Goal: Task Accomplishment & Management: Use online tool/utility

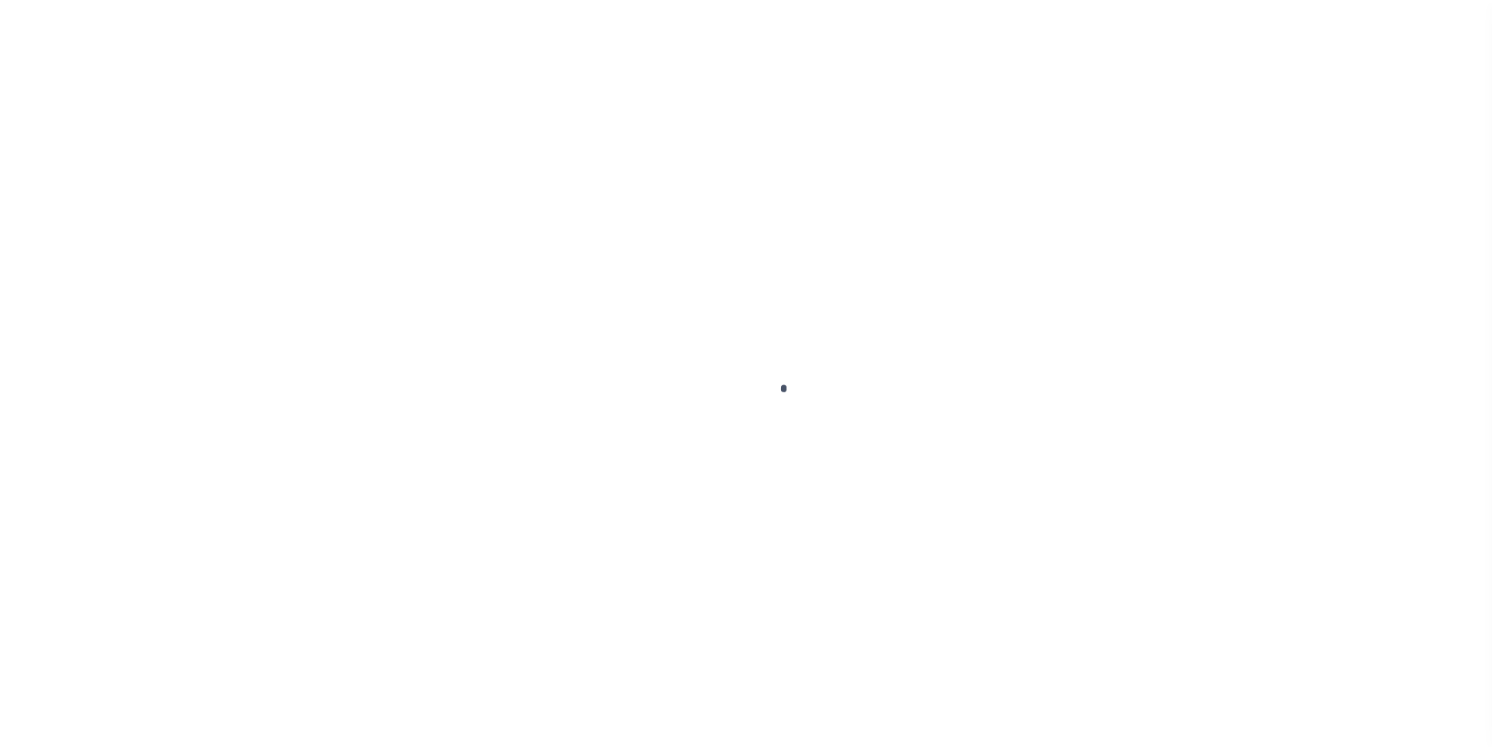
scroll to position [16, 0]
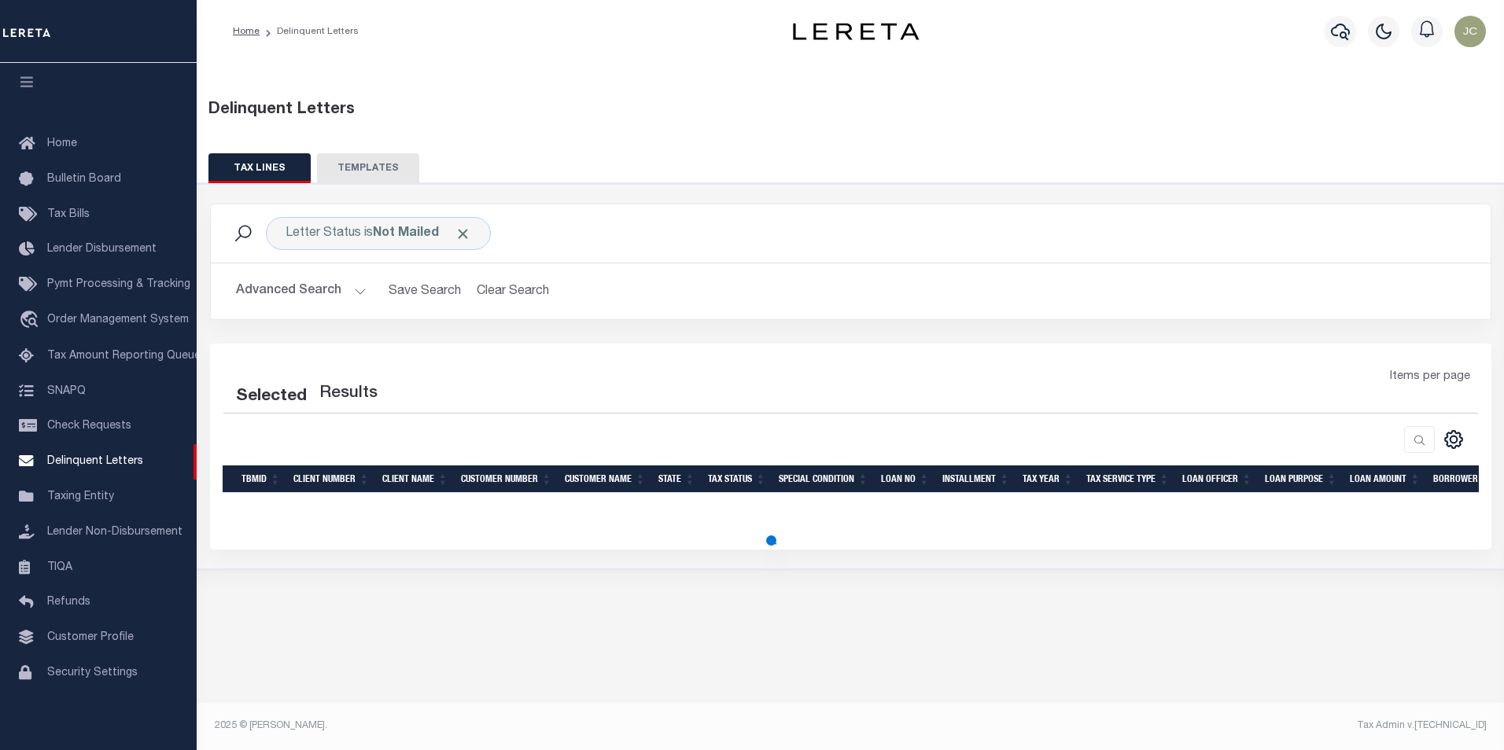
click at [340, 289] on button "Advanced Search" at bounding box center [301, 291] width 131 height 31
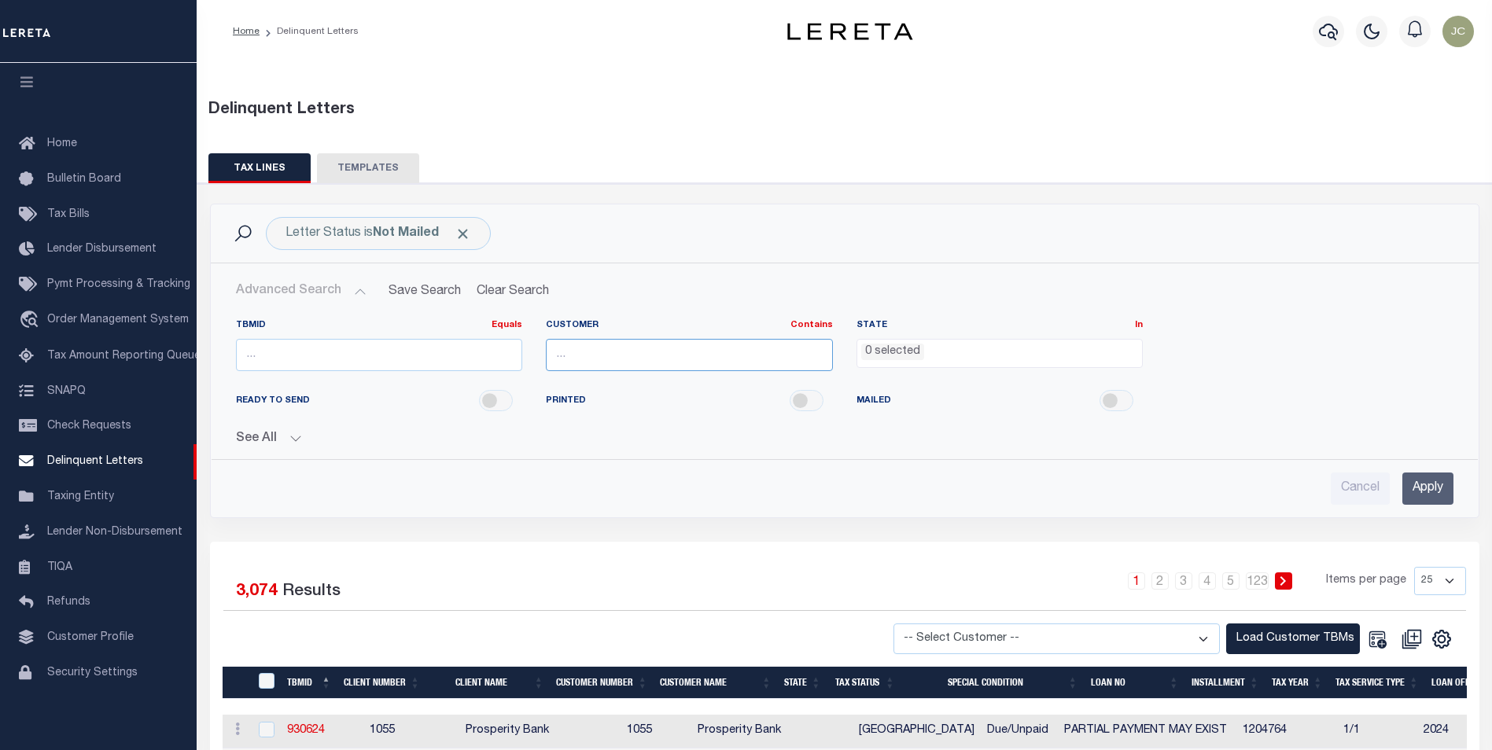
click at [601, 348] on input "text" at bounding box center [689, 355] width 287 height 32
click at [354, 235] on div "Letter Status is Not Mailed" at bounding box center [378, 233] width 225 height 33
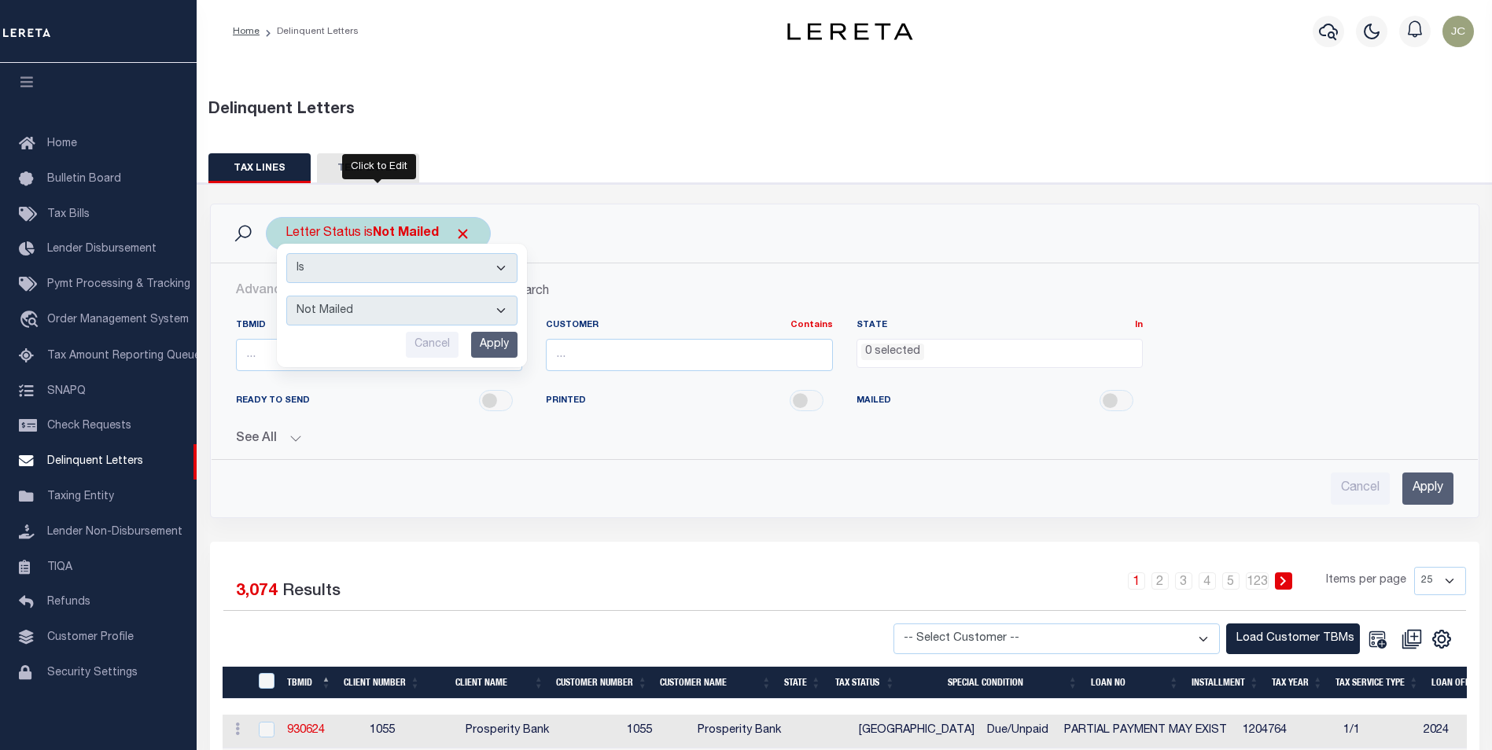
click at [377, 310] on select "--ALL-- Mailed Not Mailed" at bounding box center [401, 311] width 231 height 30
select select "All"
click at [286, 296] on select "--ALL-- Mailed Not Mailed" at bounding box center [401, 311] width 231 height 30
click at [504, 346] on input "Apply" at bounding box center [494, 345] width 46 height 26
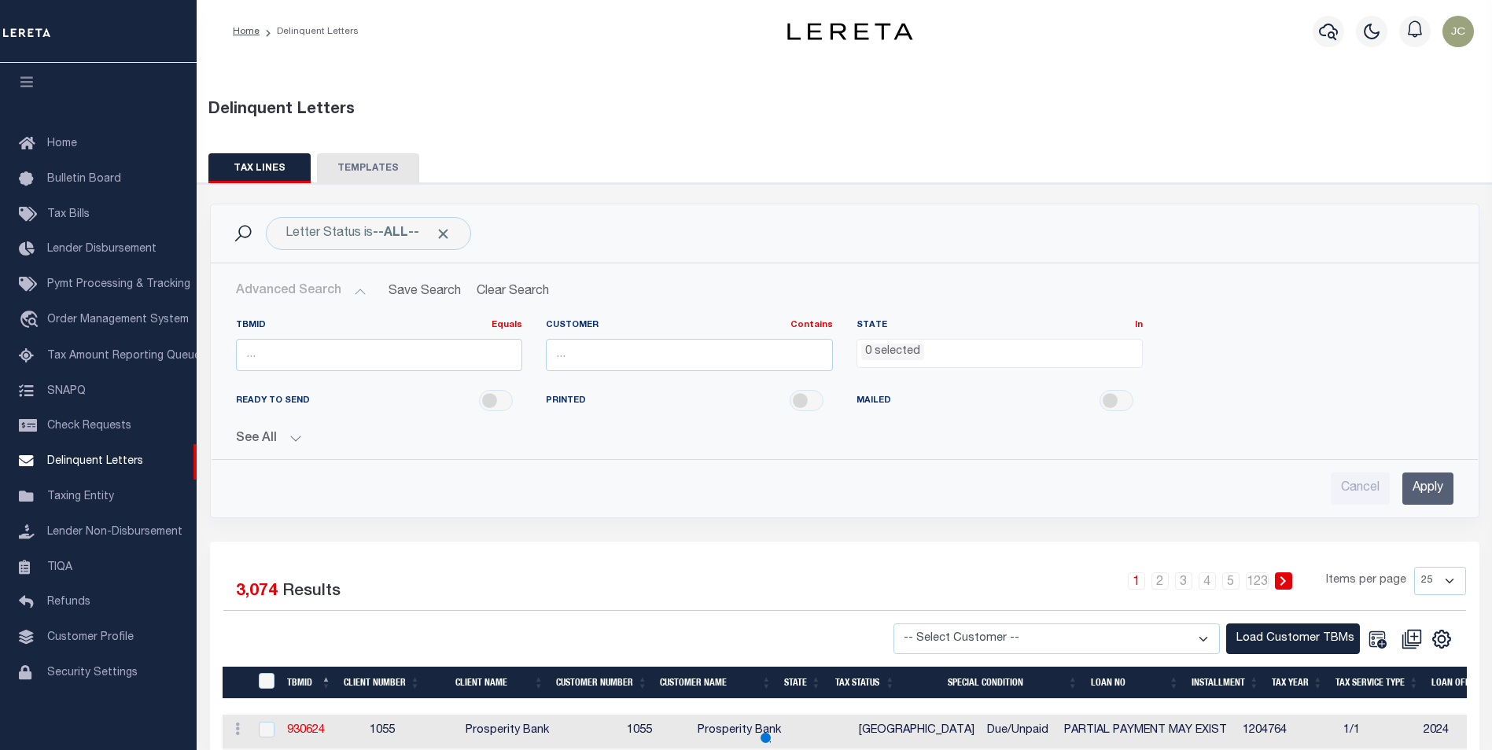
click at [351, 289] on button "Advanced Search" at bounding box center [301, 291] width 131 height 31
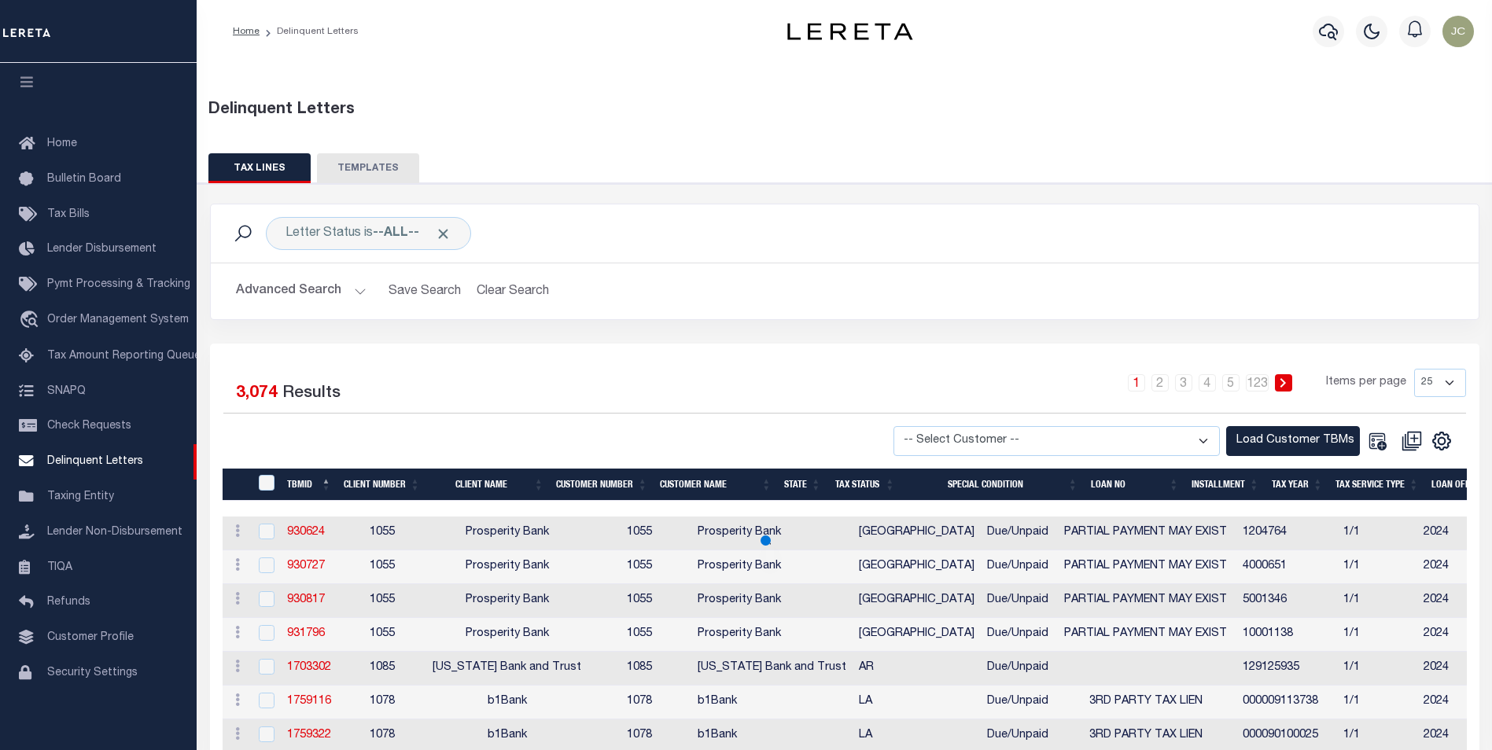
click at [351, 289] on button "Advanced Search" at bounding box center [301, 291] width 131 height 31
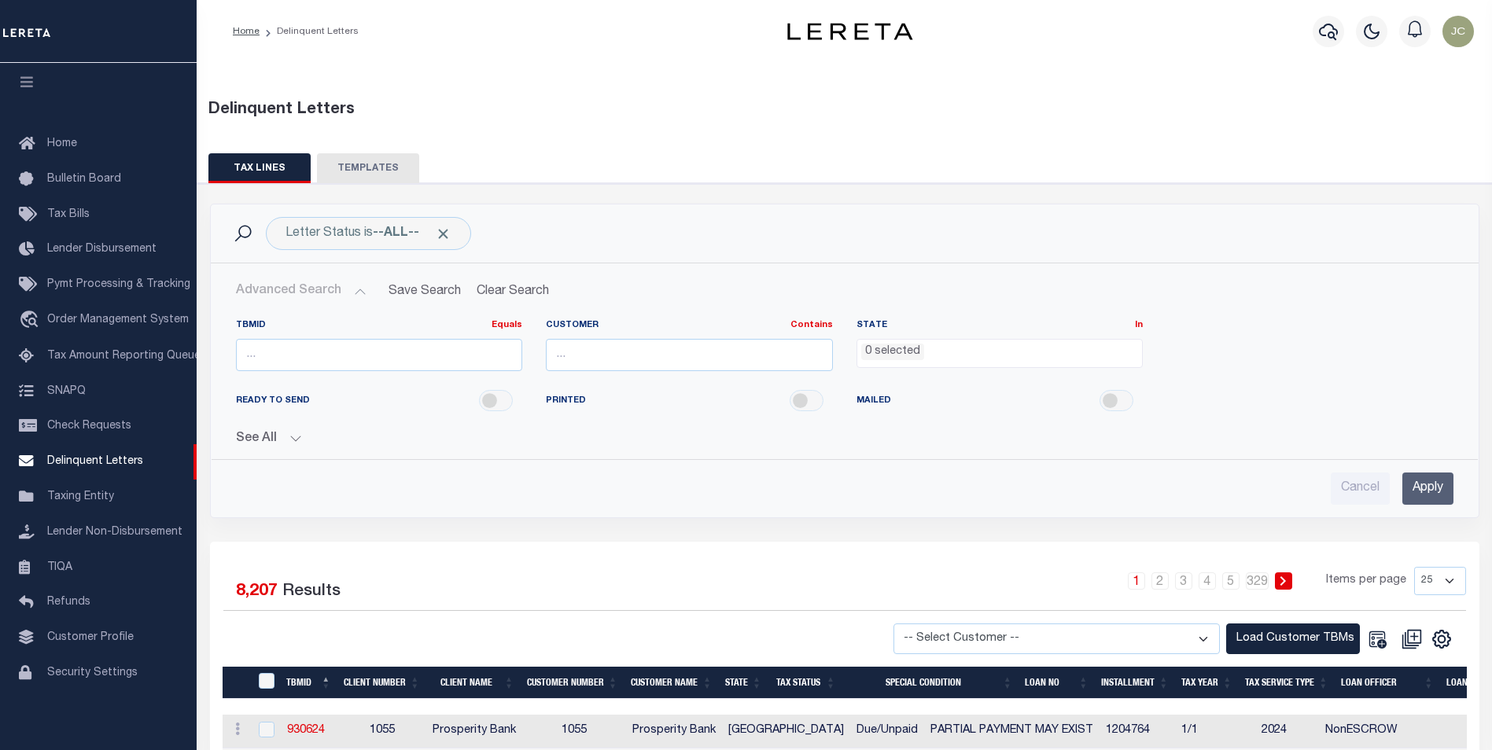
drag, startPoint x: 893, startPoint y: 353, endPoint x: 767, endPoint y: 353, distance: 126.6
click at [893, 353] on li "0 selected" at bounding box center [892, 352] width 63 height 17
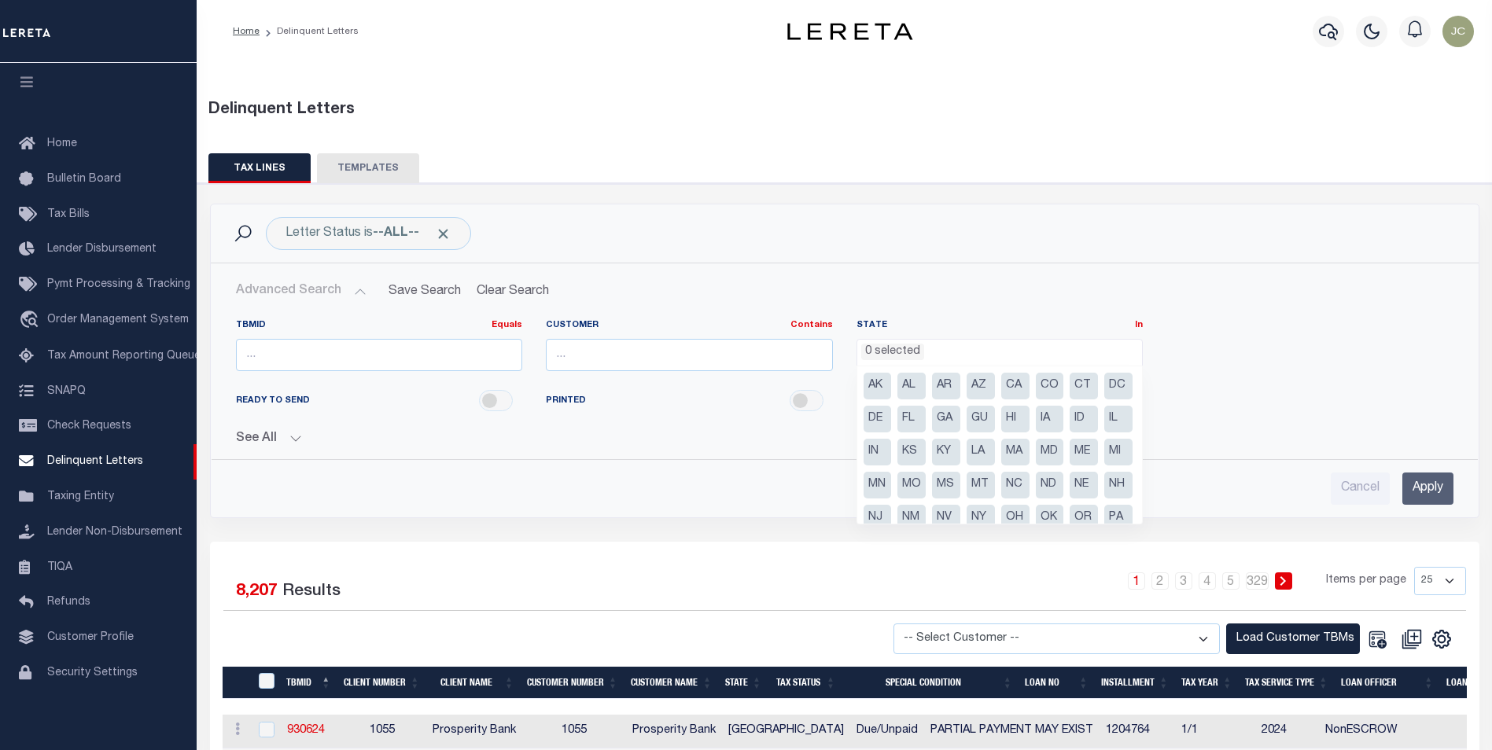
drag, startPoint x: 351, startPoint y: 61, endPoint x: 326, endPoint y: 81, distance: 31.8
click at [351, 61] on div "Home Delinquent Letters Profile" at bounding box center [844, 31] width 1295 height 63
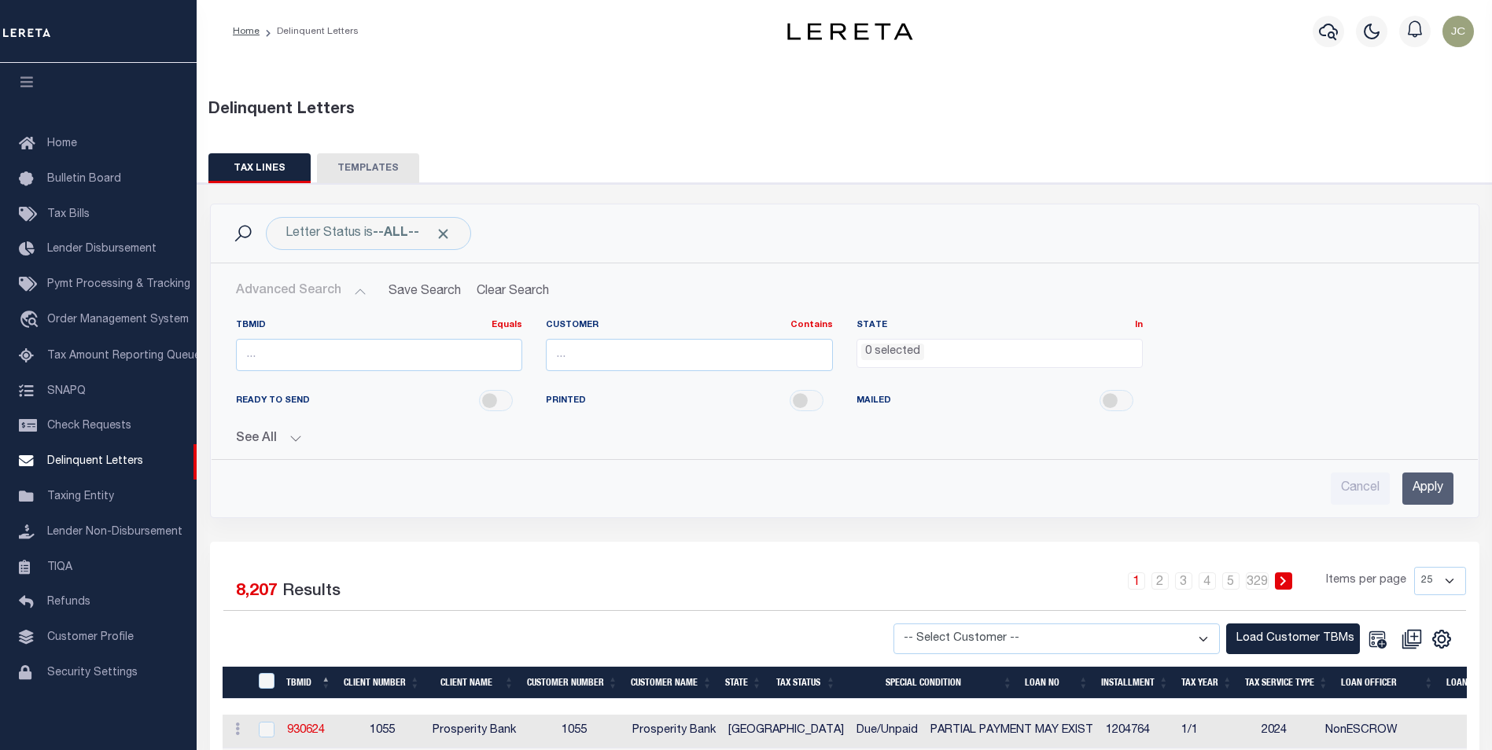
click at [378, 162] on button "TEMPLATES" at bounding box center [368, 168] width 102 height 30
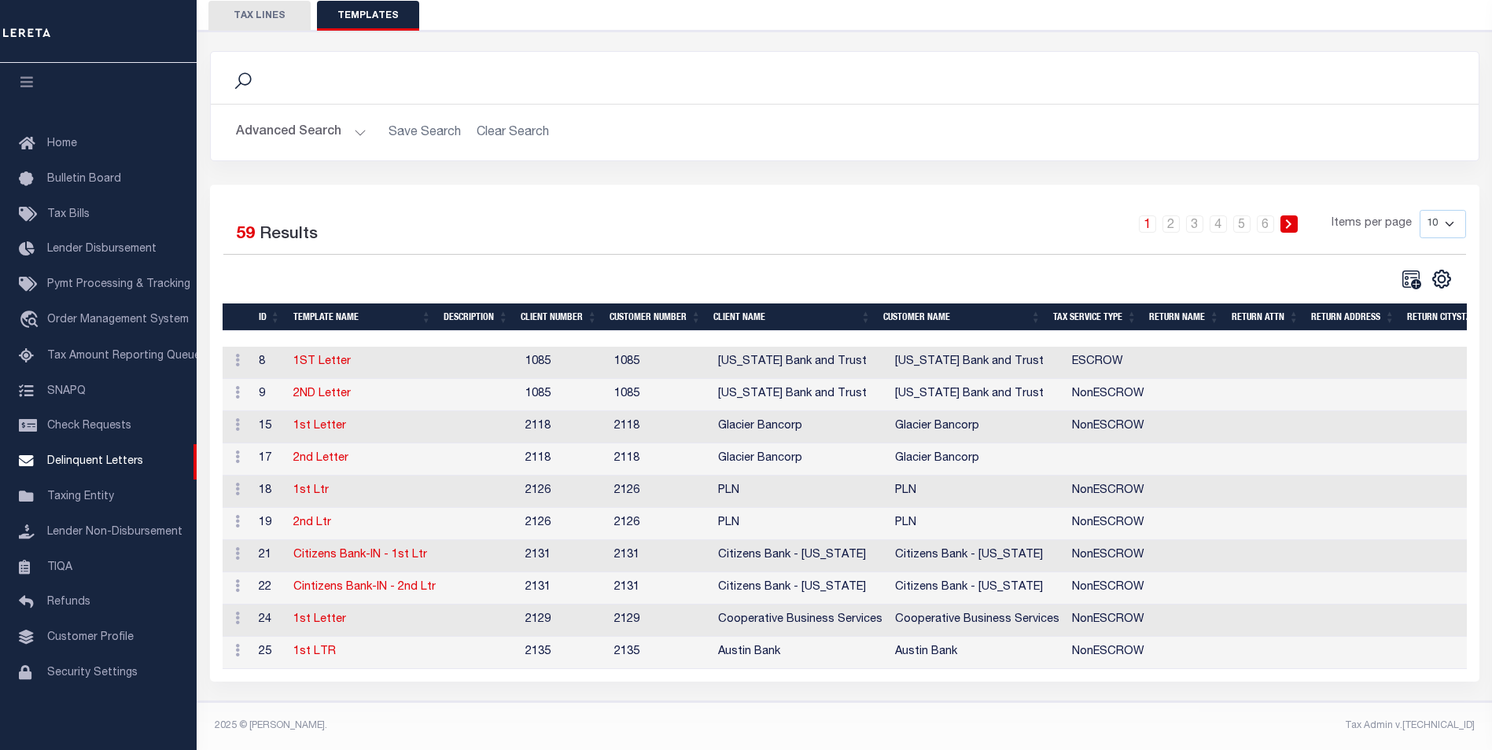
scroll to position [164, 0]
click at [1457, 212] on select "10 25 50 100" at bounding box center [1443, 224] width 46 height 28
select select "100"
click at [1420, 210] on select "10 25 50 100" at bounding box center [1443, 224] width 46 height 28
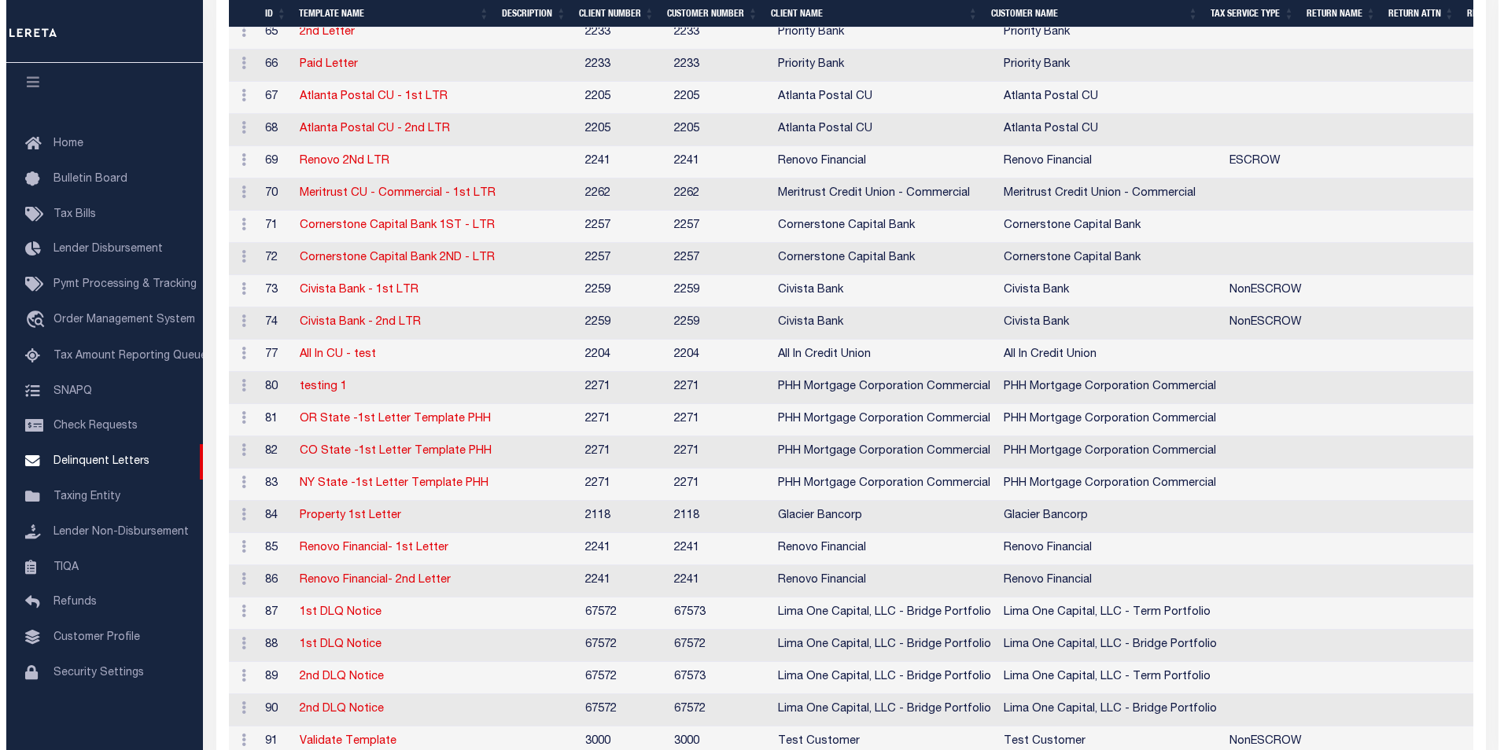
scroll to position [1652, 0]
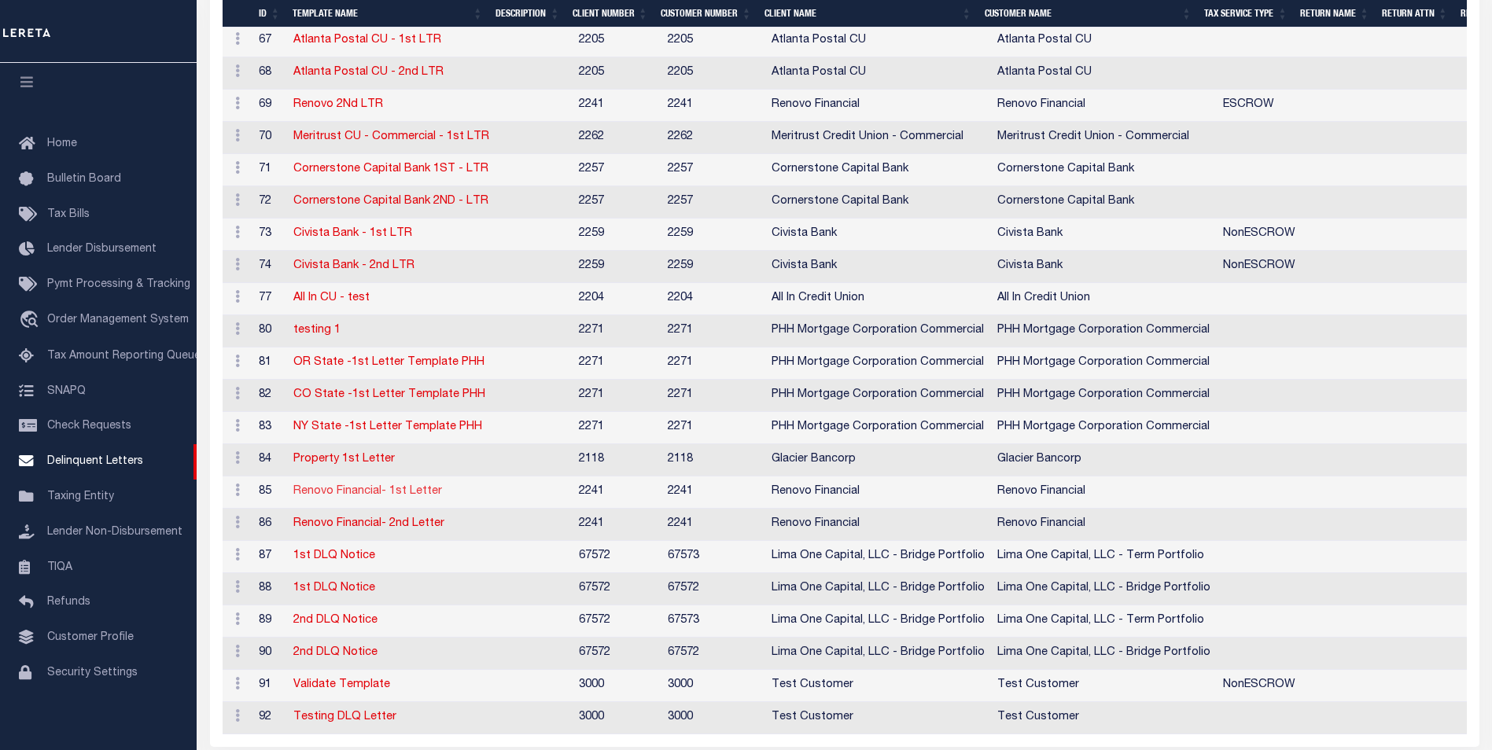
click at [385, 497] on link "Renovo Financial- 1st Letter" at bounding box center [367, 491] width 149 height 11
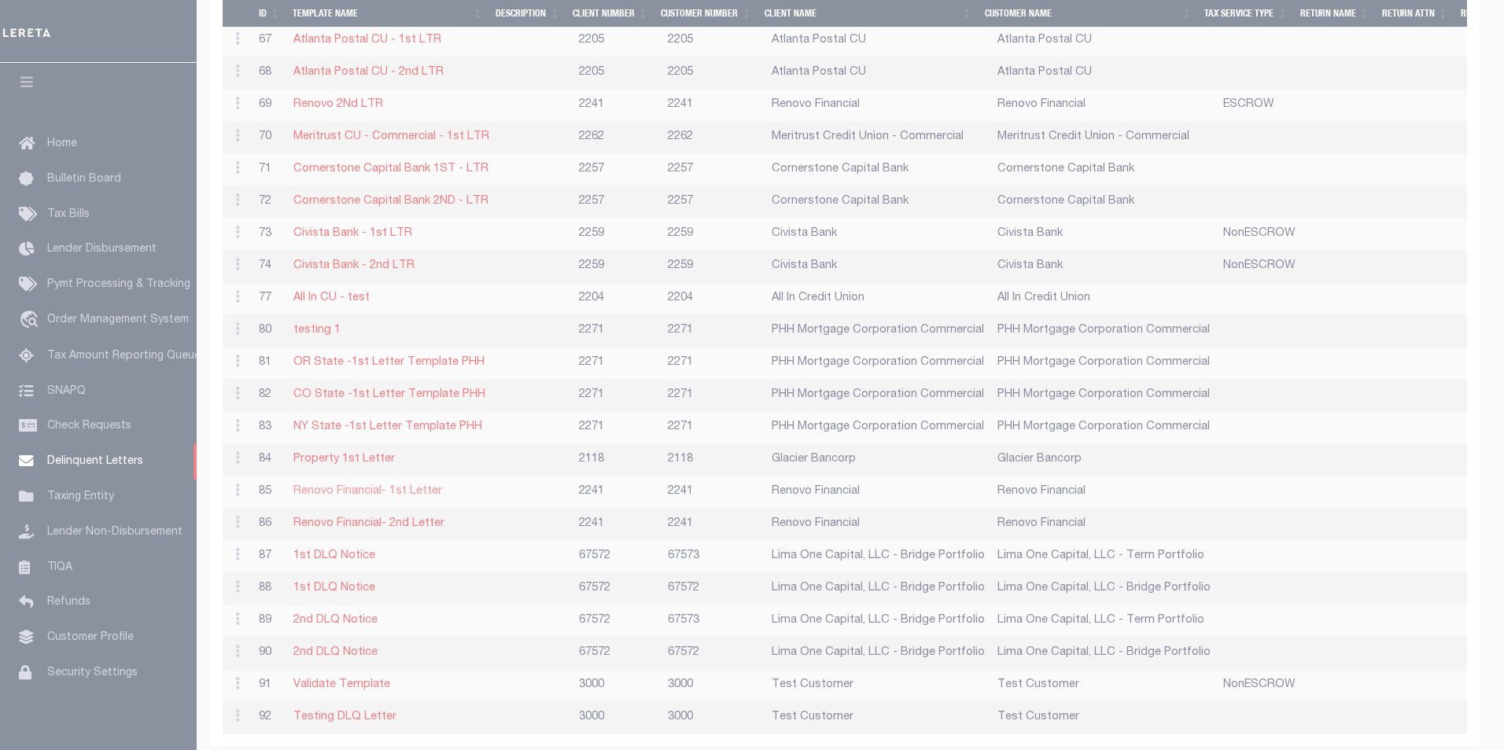
type textarea "<p><img title="Renovo_Logo_Final_Black copy.png" src="data:image/png;base64,iVB…"
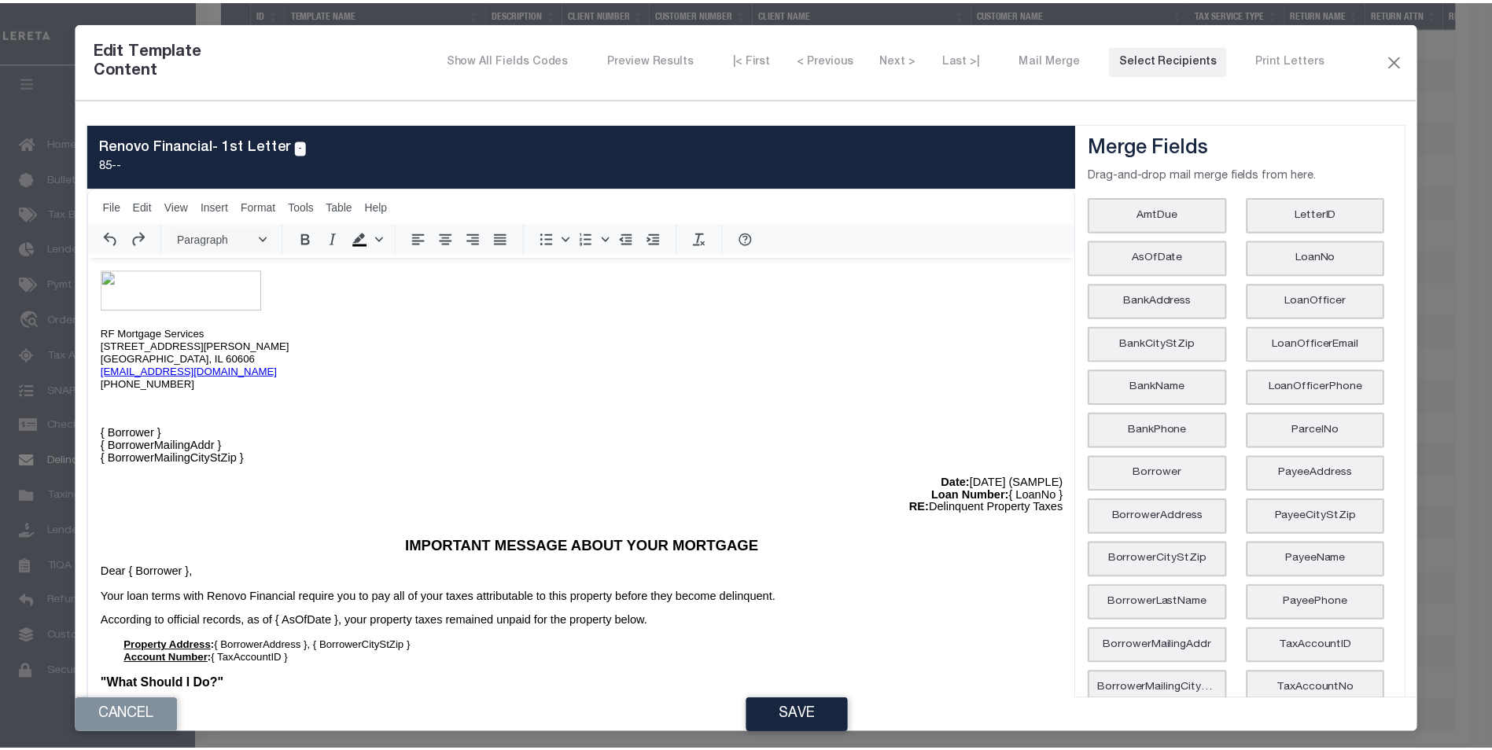
scroll to position [0, 0]
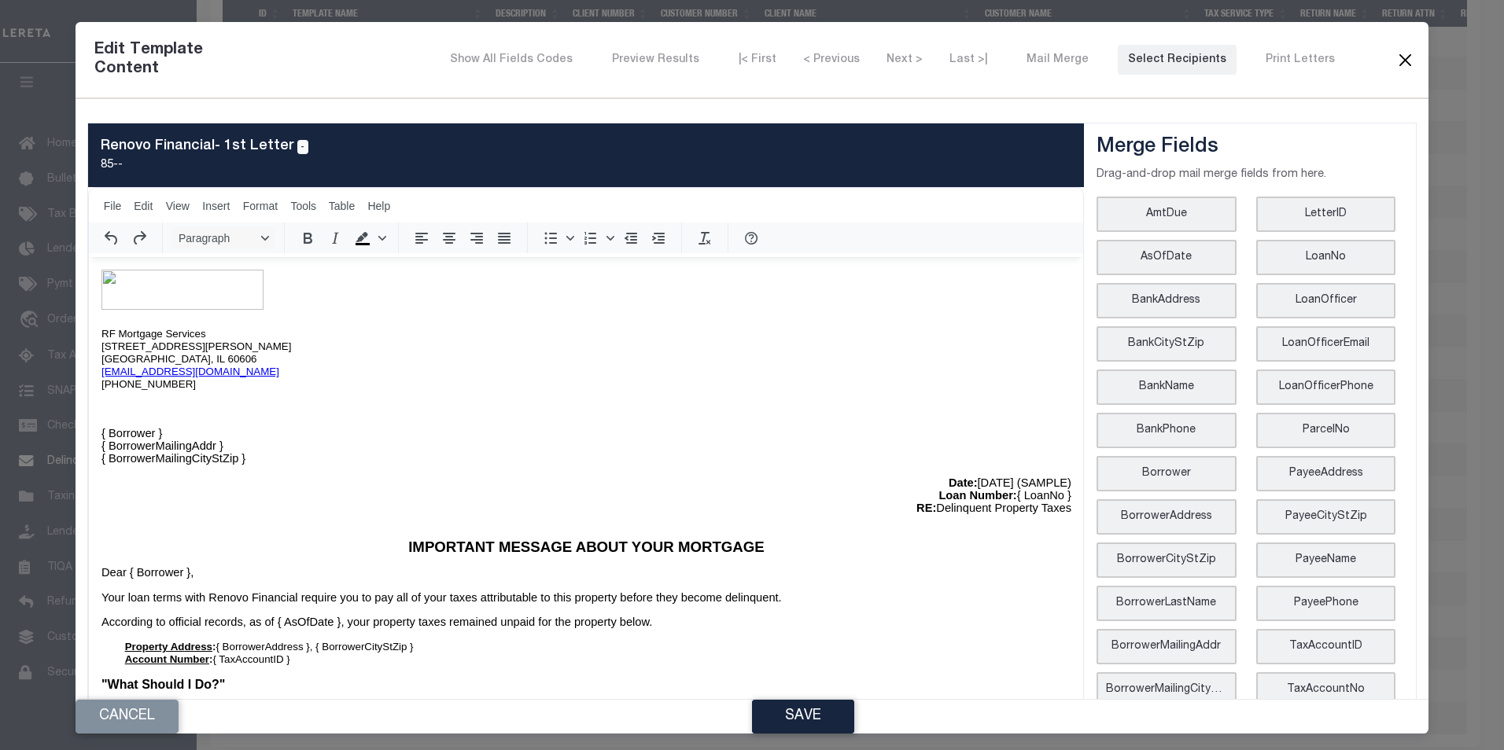
click at [1395, 64] on button "Close" at bounding box center [1404, 60] width 19 height 20
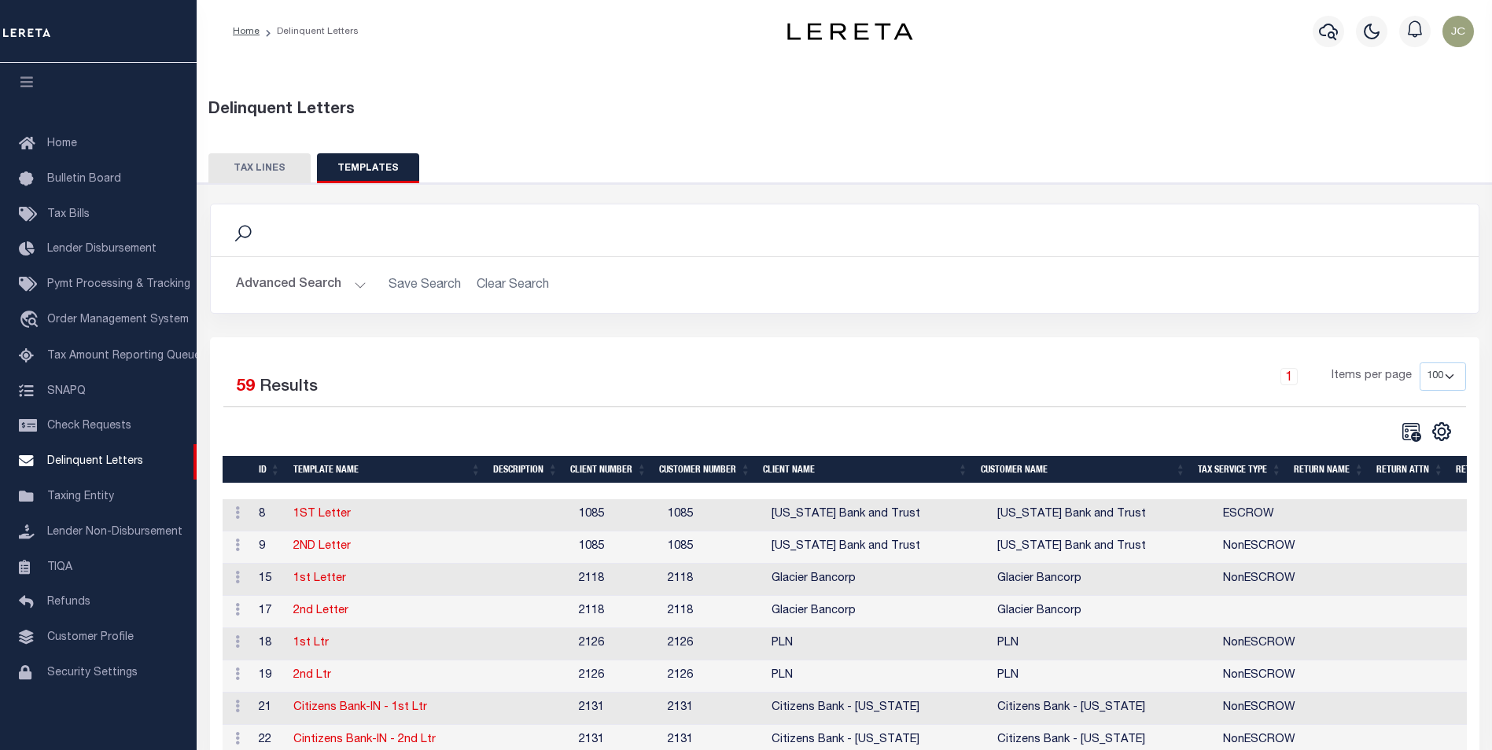
click at [263, 169] on button "TAX LINES" at bounding box center [259, 168] width 102 height 30
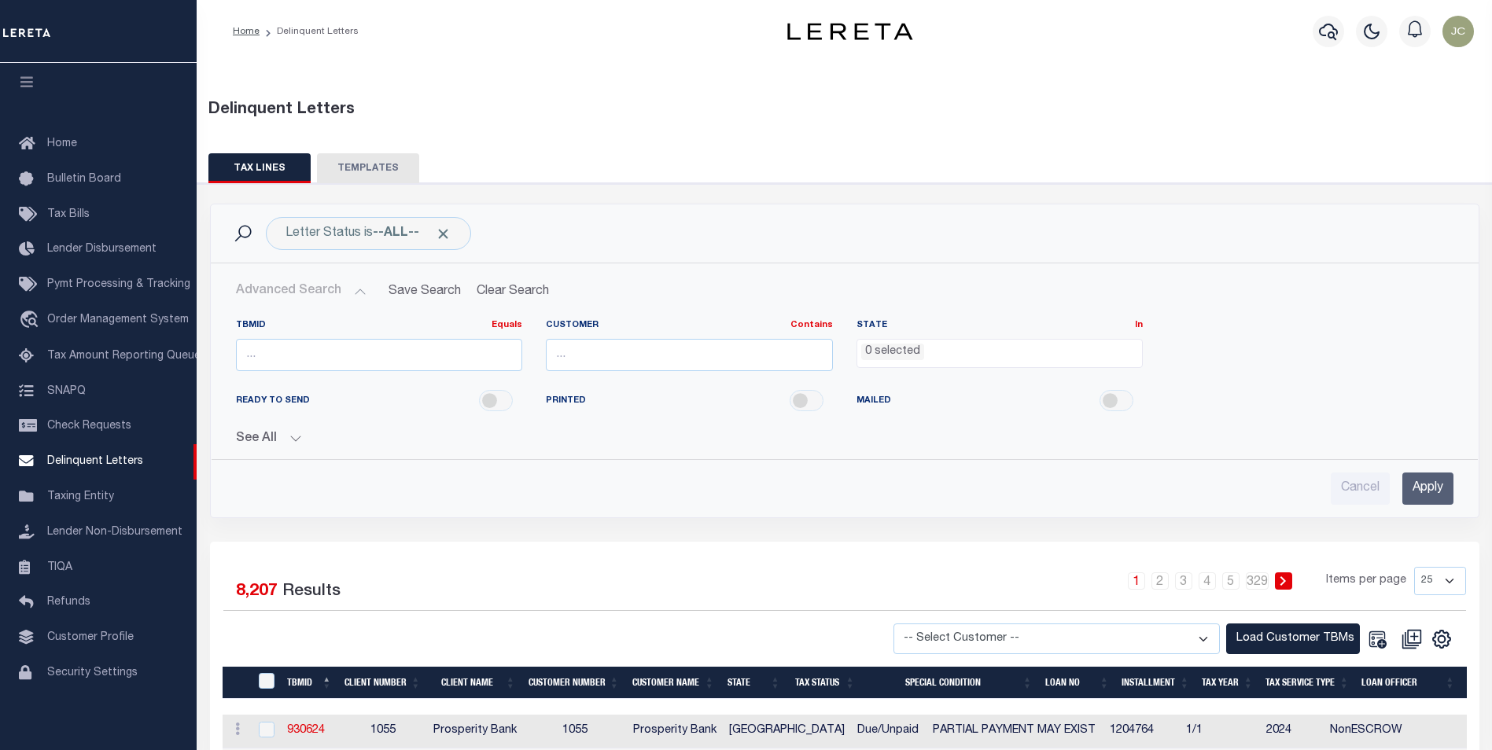
click at [914, 350] on li "0 selected" at bounding box center [892, 352] width 63 height 17
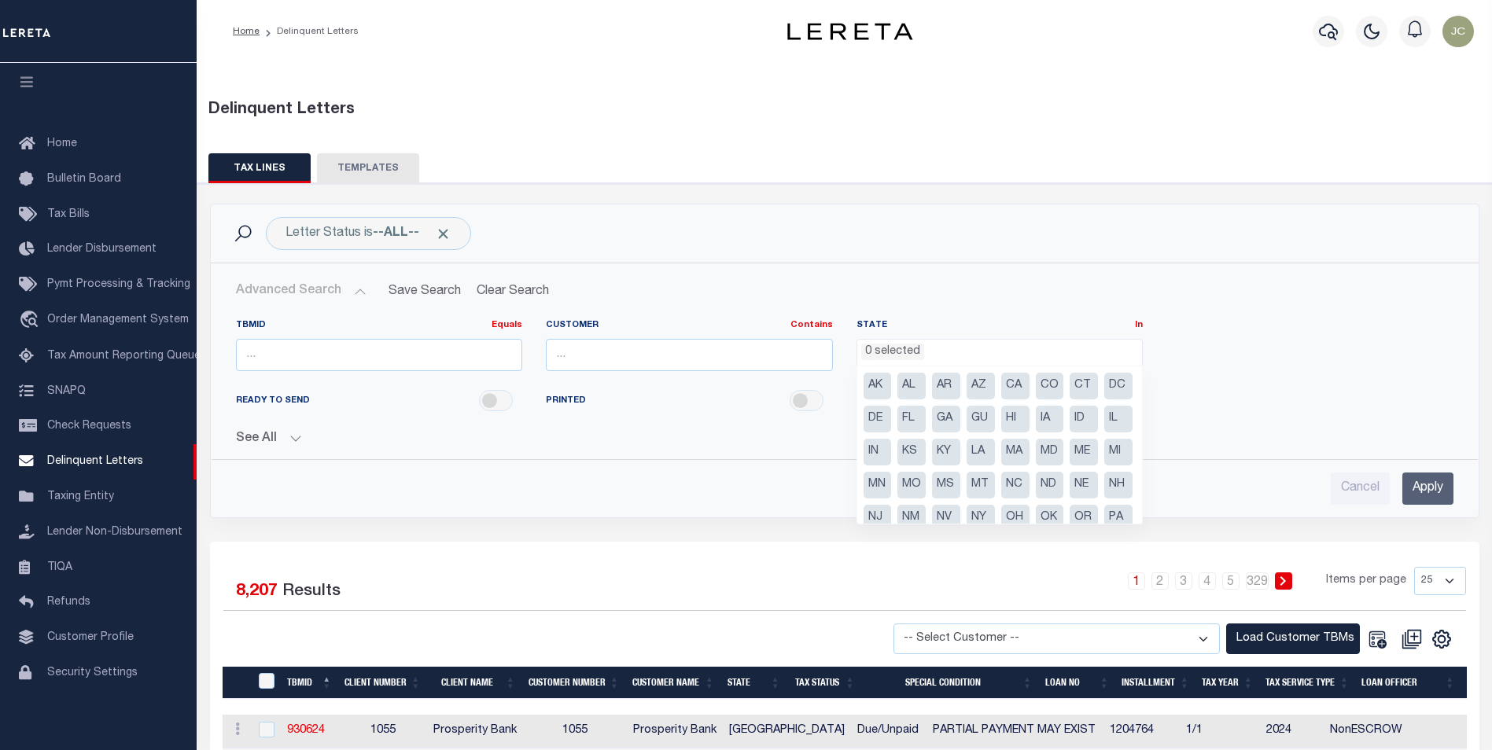
click at [985, 386] on li "AZ" at bounding box center [981, 386] width 28 height 27
select select "AZ"
click at [1018, 385] on li "CA" at bounding box center [1015, 386] width 28 height 27
click at [1084, 387] on li "CT" at bounding box center [1084, 386] width 28 height 27
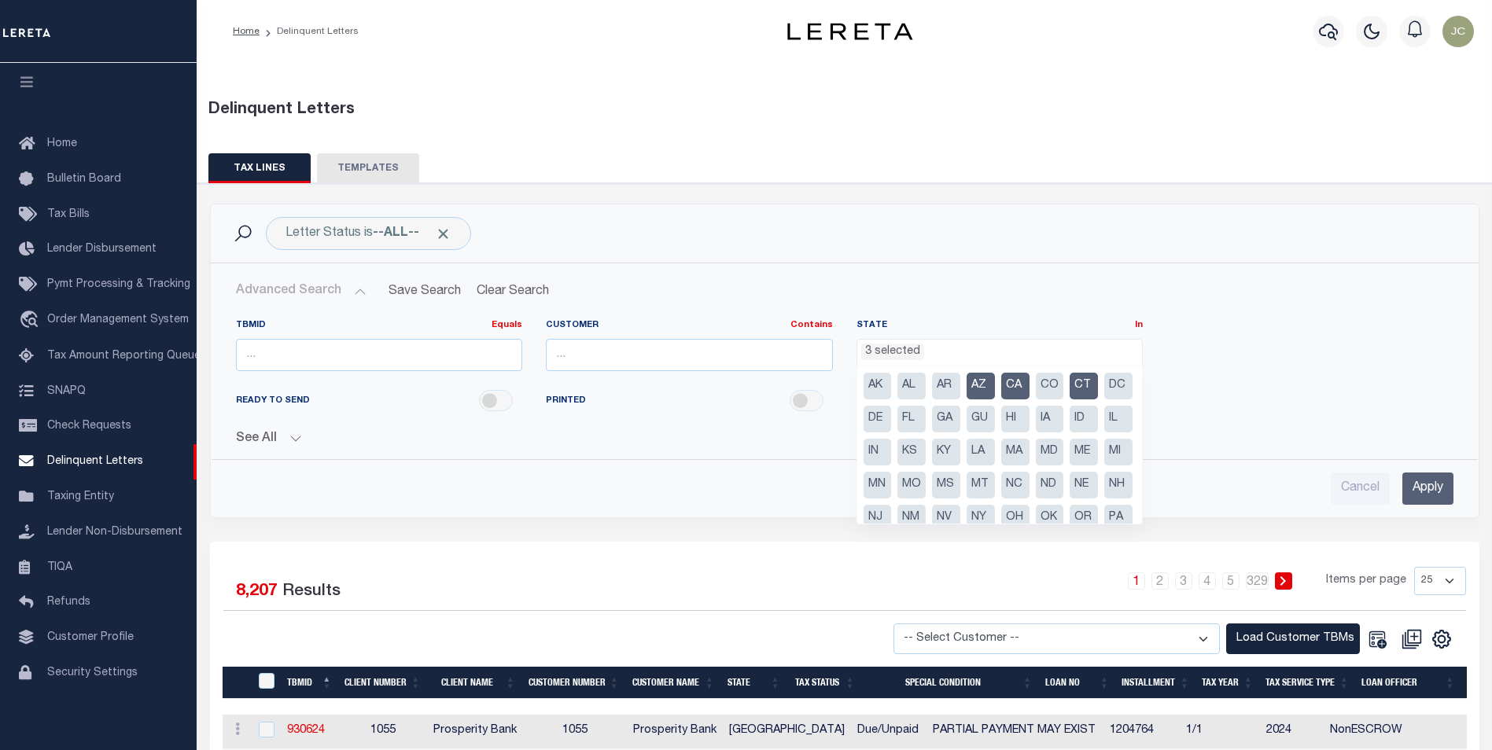
click at [1104, 400] on li "DC" at bounding box center [1118, 386] width 28 height 27
click at [926, 425] on li "FL" at bounding box center [911, 419] width 28 height 27
click at [1104, 433] on li "IL" at bounding box center [1118, 419] width 28 height 27
click at [995, 450] on li "LA" at bounding box center [981, 452] width 28 height 27
click at [1036, 466] on li "MD" at bounding box center [1050, 452] width 28 height 27
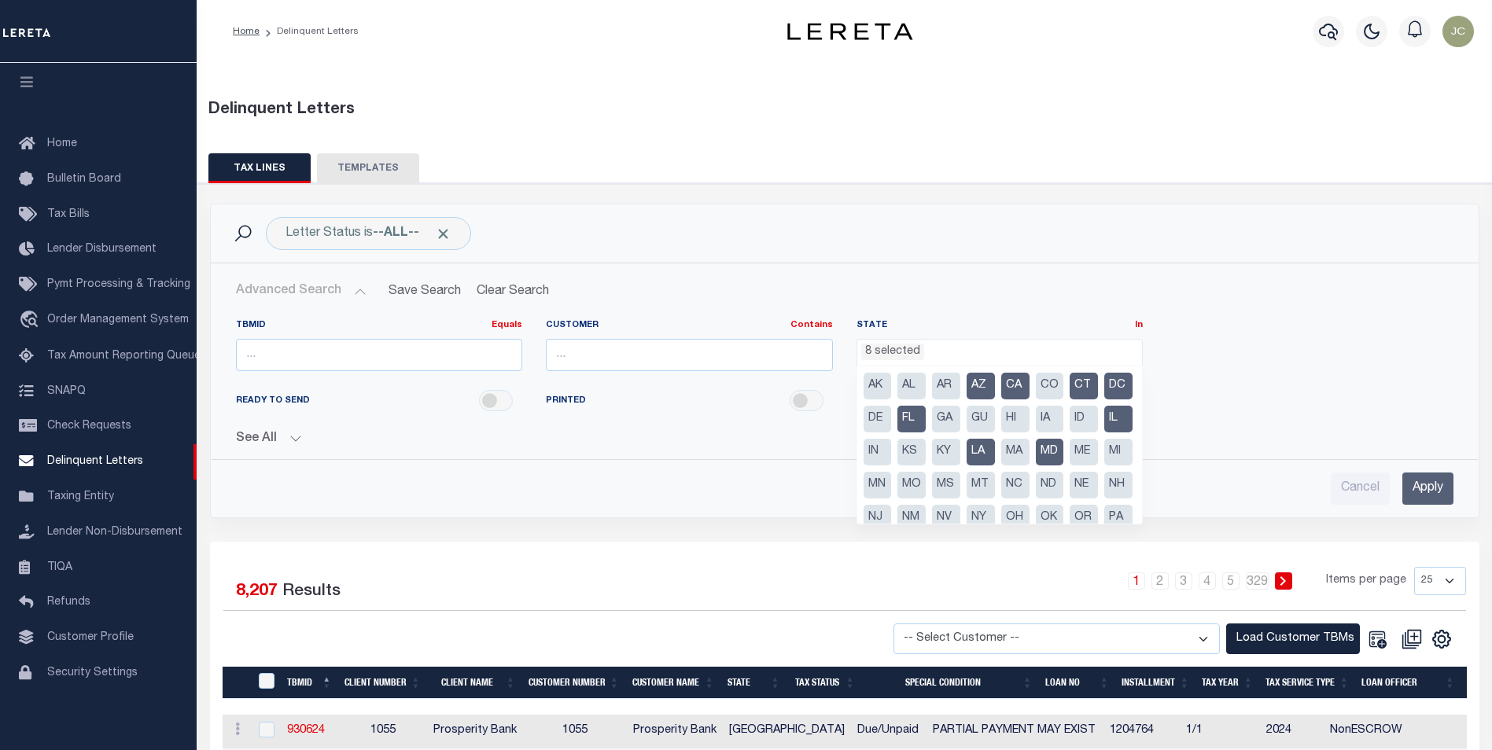
click at [1104, 466] on li "MI" at bounding box center [1118, 452] width 28 height 27
click at [892, 512] on li "NJ" at bounding box center [878, 518] width 28 height 27
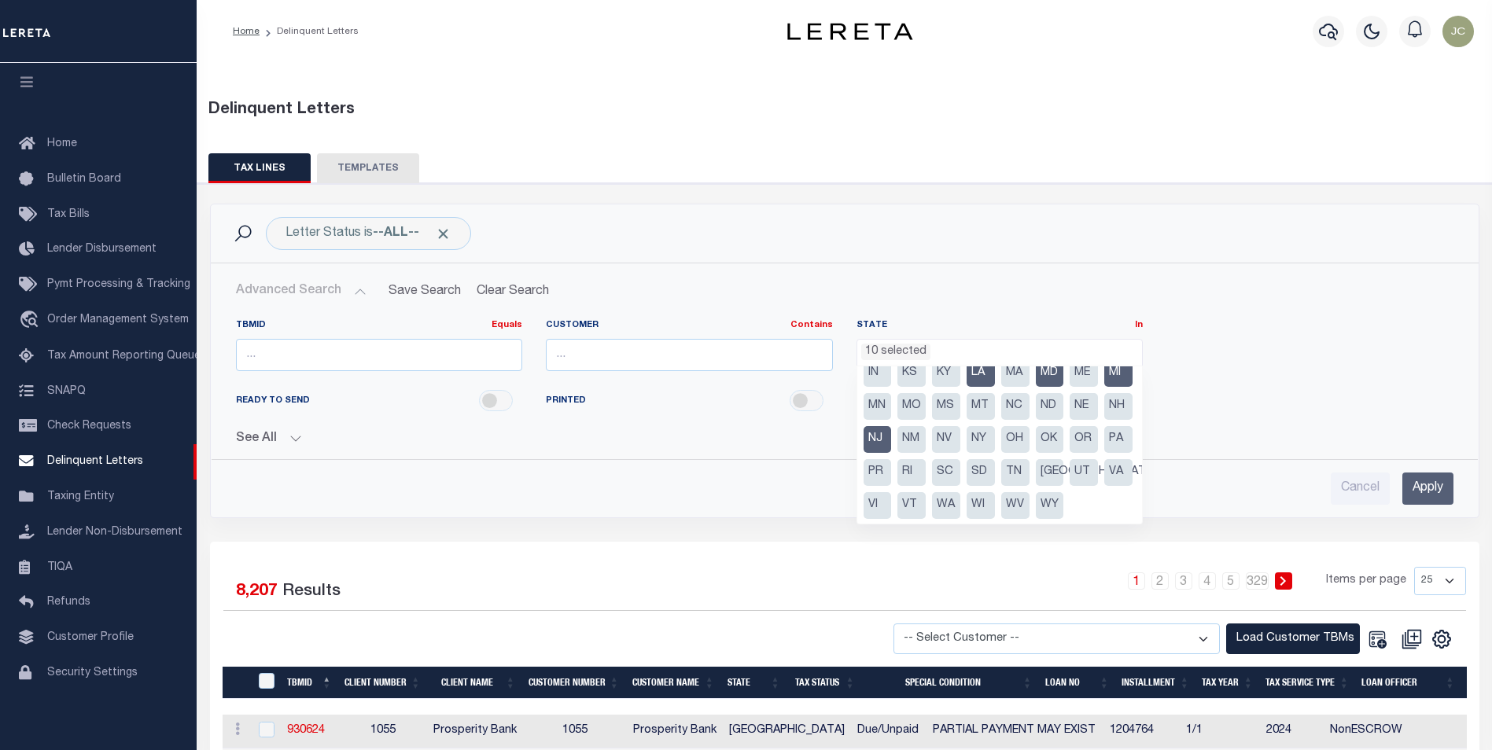
click at [967, 453] on li "NY" at bounding box center [981, 439] width 28 height 27
click at [1001, 453] on li "OH" at bounding box center [1015, 439] width 28 height 27
click at [1104, 453] on li "PA" at bounding box center [1118, 439] width 28 height 27
click at [926, 459] on li "RI" at bounding box center [911, 472] width 28 height 27
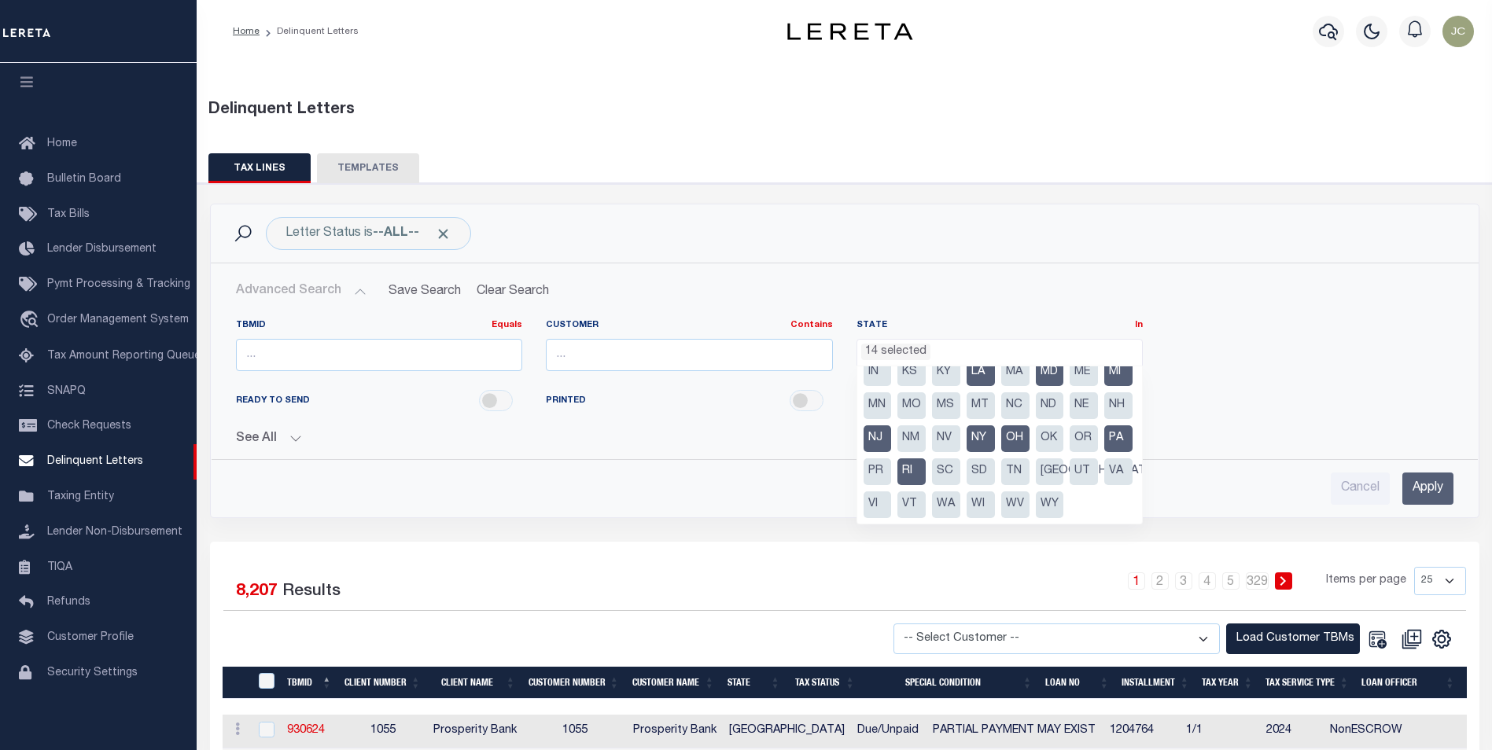
click at [1104, 470] on li "VA" at bounding box center [1118, 472] width 28 height 27
click at [892, 492] on li "VI" at bounding box center [878, 505] width 28 height 27
drag, startPoint x: 941, startPoint y: 503, endPoint x: 909, endPoint y: 501, distance: 32.3
click at [909, 501] on ul "AK AL AR AZ CA CO CT DC DE FL GA GU HI IA ID IL IN KS KY LA MA MD ME MI MN MO M…" at bounding box center [999, 444] width 285 height 157
click at [1330, 384] on div "READY TO SEND PRINTED MAILED" at bounding box center [844, 401] width 1241 height 35
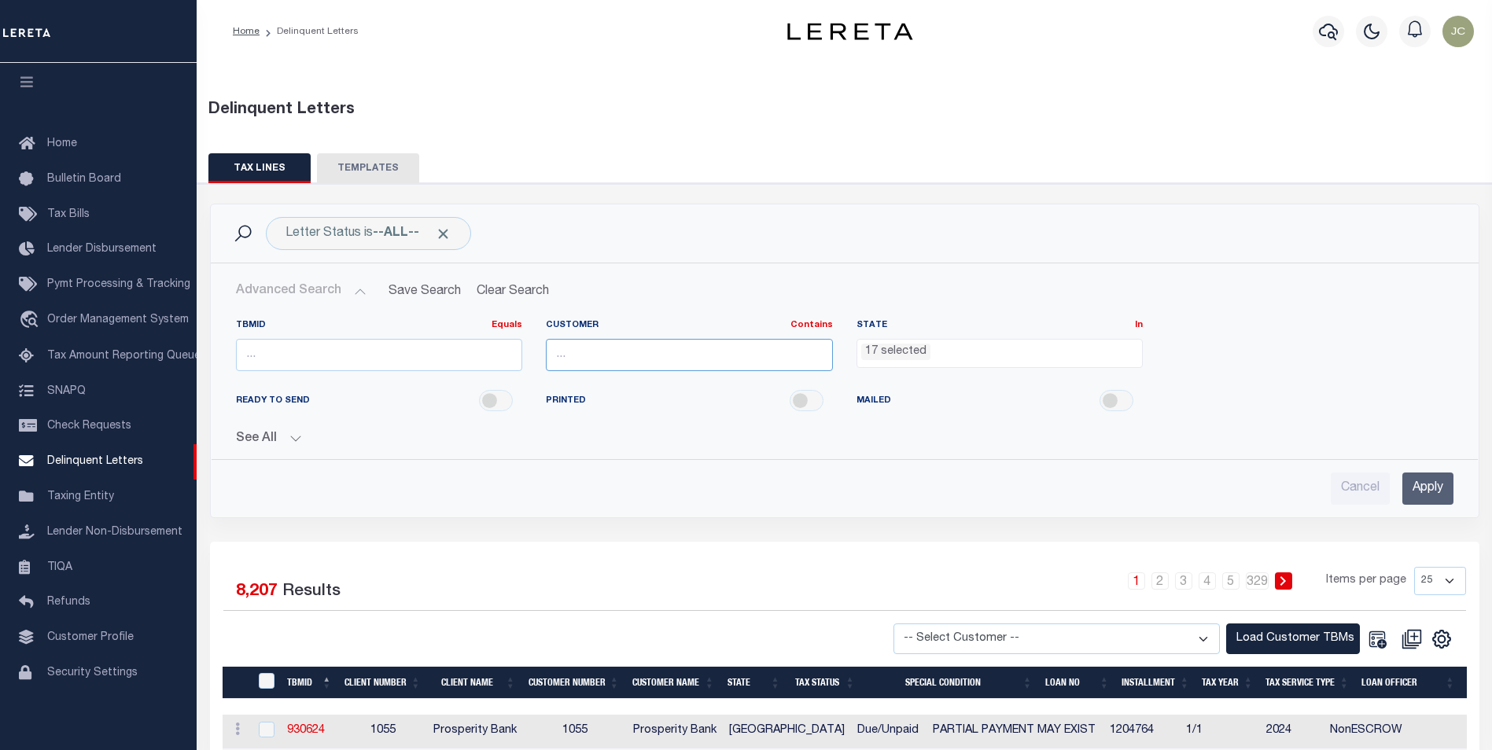
click at [702, 356] on input "text" at bounding box center [689, 355] width 287 height 32
click at [606, 359] on input "text" at bounding box center [689, 355] width 287 height 32
click at [711, 351] on input "RF Mortgage" at bounding box center [689, 355] width 287 height 32
click at [1420, 490] on input "Apply" at bounding box center [1427, 489] width 51 height 32
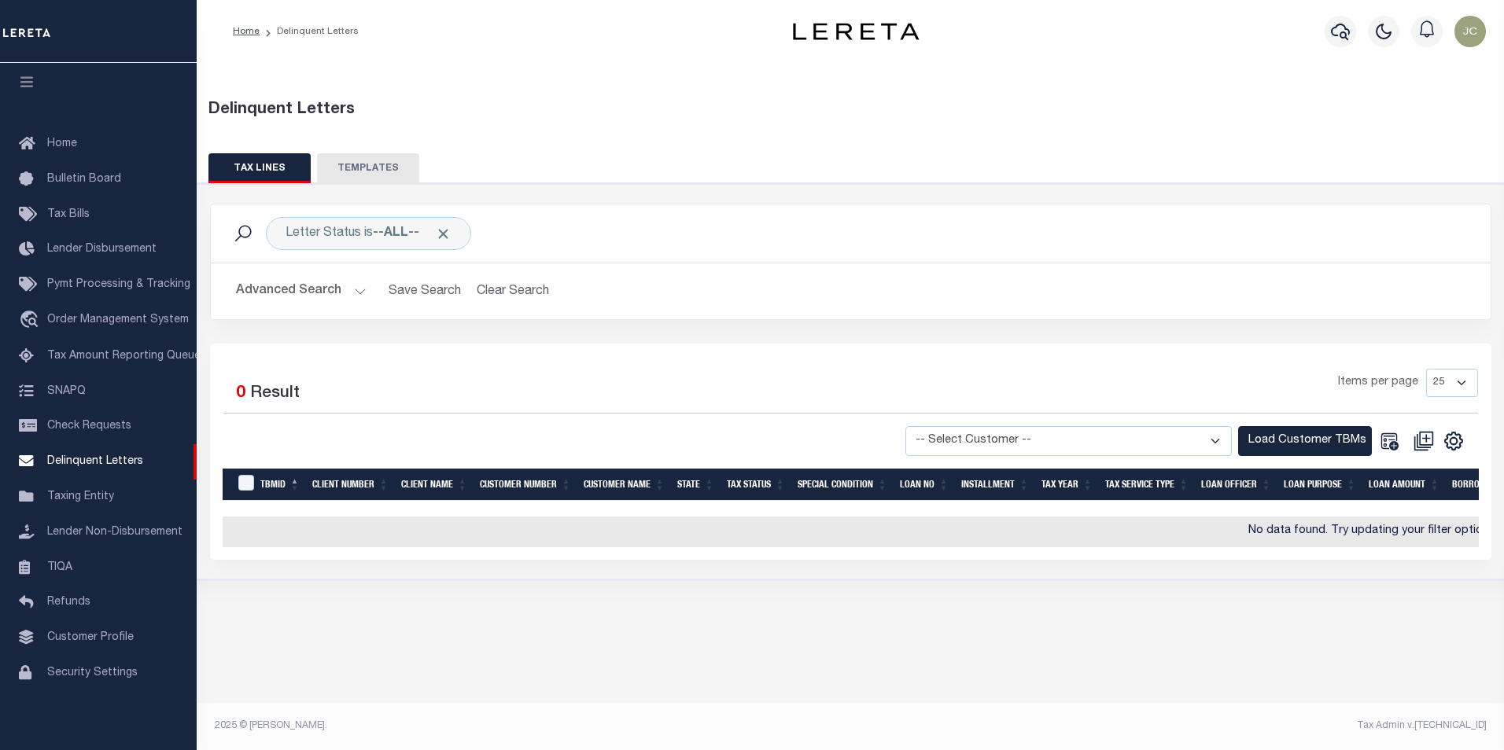
click at [1113, 445] on select "-- Select Customer -- Accumatch - Refunds All In Credit Union Amarillo National…" at bounding box center [1068, 441] width 326 height 31
click at [320, 298] on button "Advanced Search" at bounding box center [301, 291] width 131 height 31
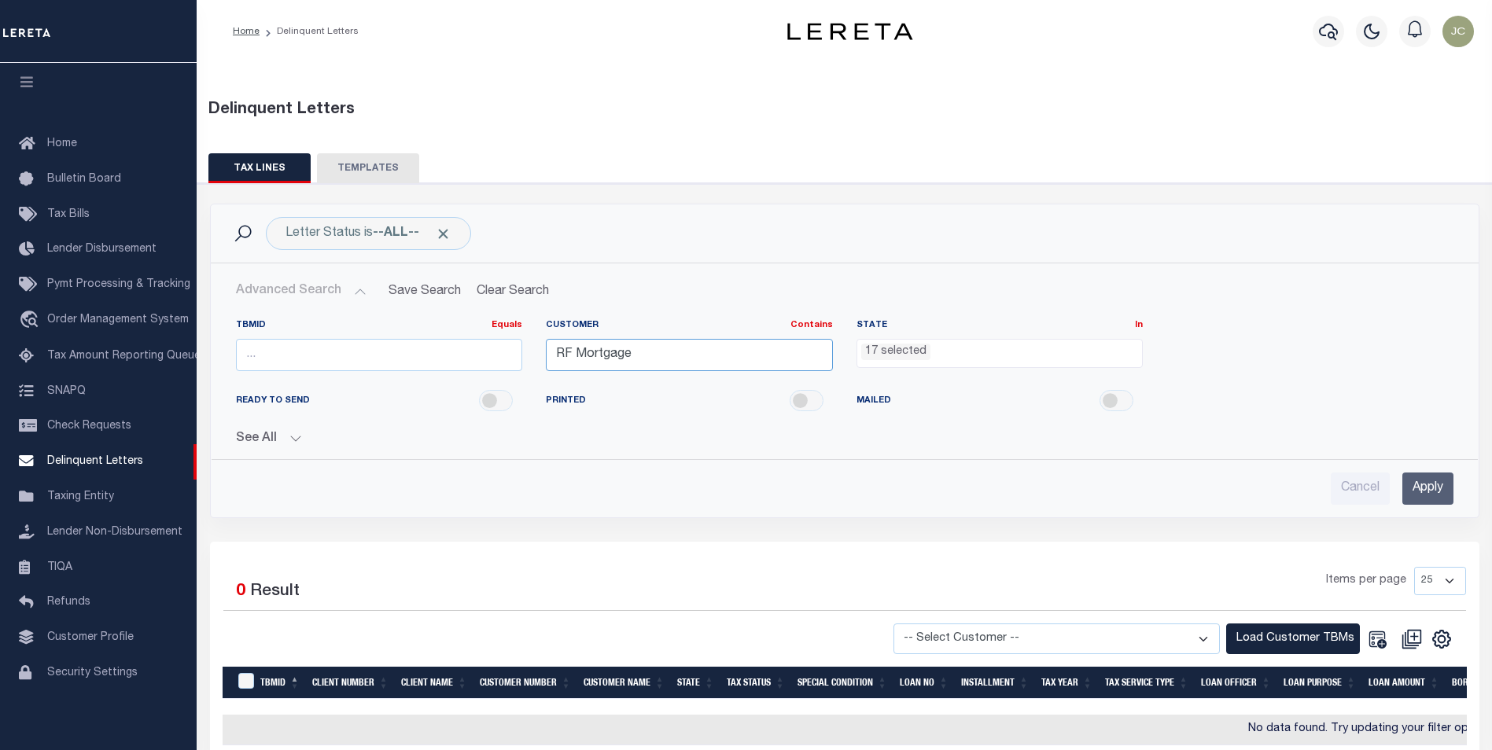
drag, startPoint x: 649, startPoint y: 358, endPoint x: 562, endPoint y: 358, distance: 87.3
click at [562, 358] on input "RF Mortgage" at bounding box center [689, 355] width 287 height 32
type input "Renovo"
click at [1427, 492] on input "Apply" at bounding box center [1427, 489] width 51 height 32
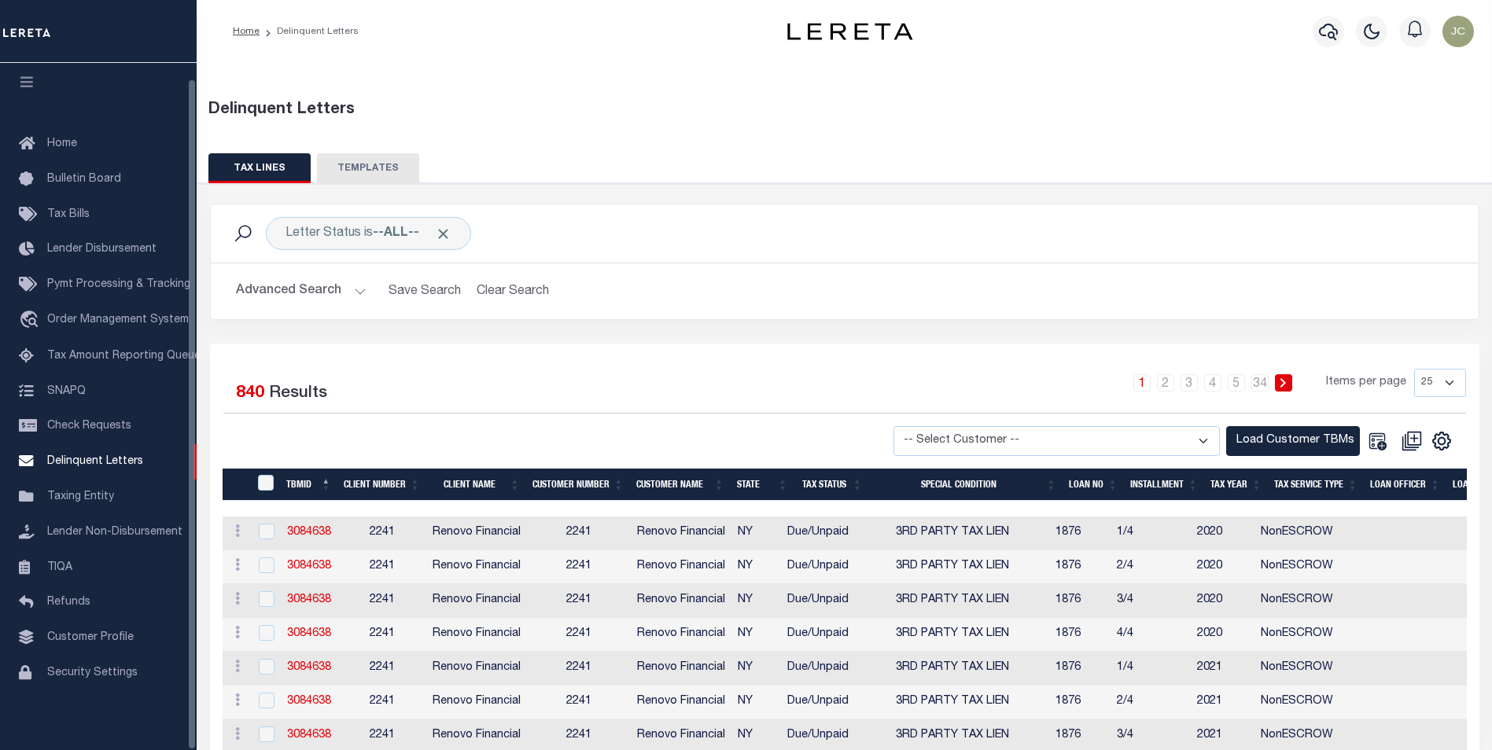
click at [1166, 440] on select "-- Select Customer -- Accumatch - Refunds All In Credit Union Amarillo National…" at bounding box center [1056, 441] width 326 height 31
select select "2241"
click at [908, 426] on select "-- Select Customer -- Accumatch - Refunds All In Credit Union Amarillo National…" at bounding box center [1056, 441] width 326 height 31
click at [1443, 381] on select "25 50 100 500 1000" at bounding box center [1440, 383] width 52 height 28
select select "1000"
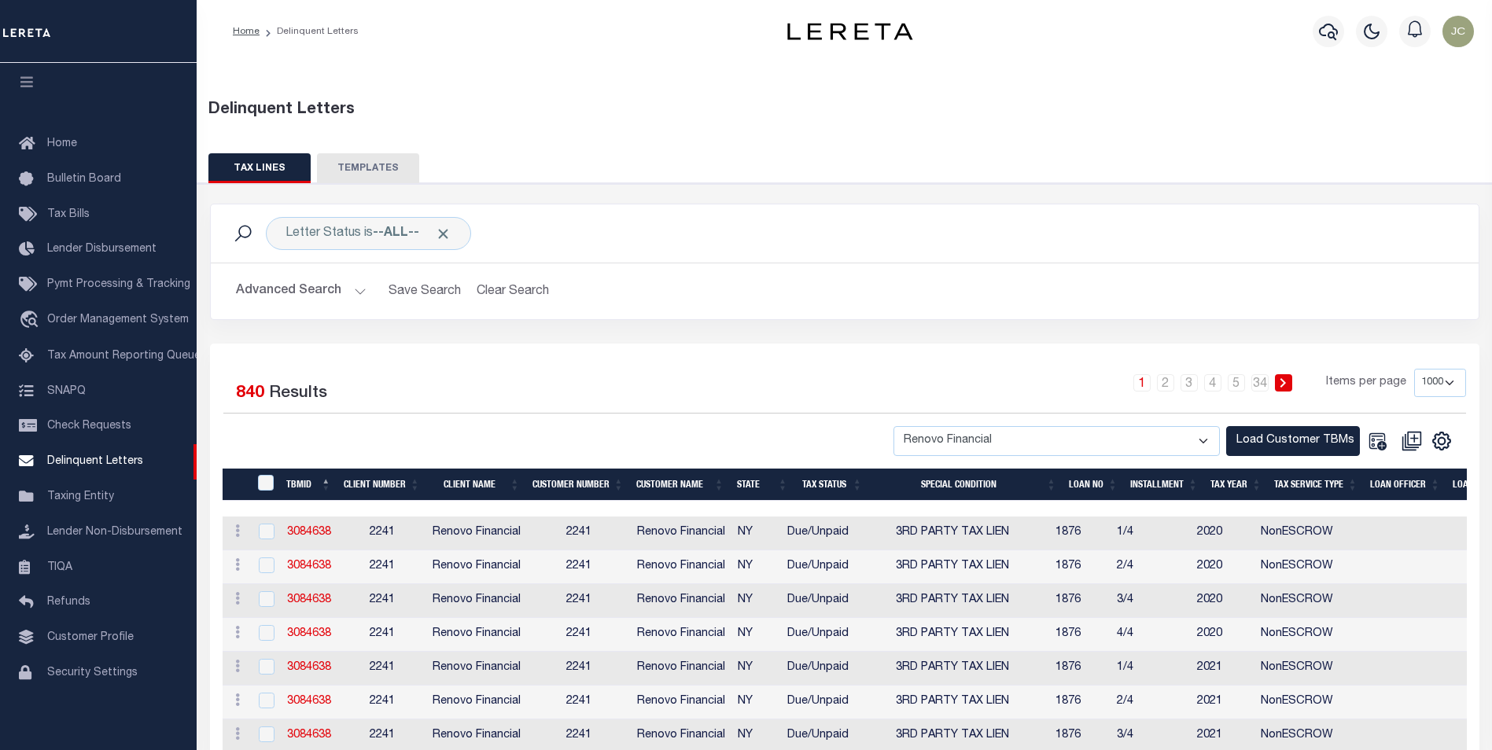
click at [1414, 369] on select "25 50 100 500 1000" at bounding box center [1440, 383] width 52 height 28
click at [1309, 440] on button "Load Customer TBMs" at bounding box center [1293, 441] width 134 height 31
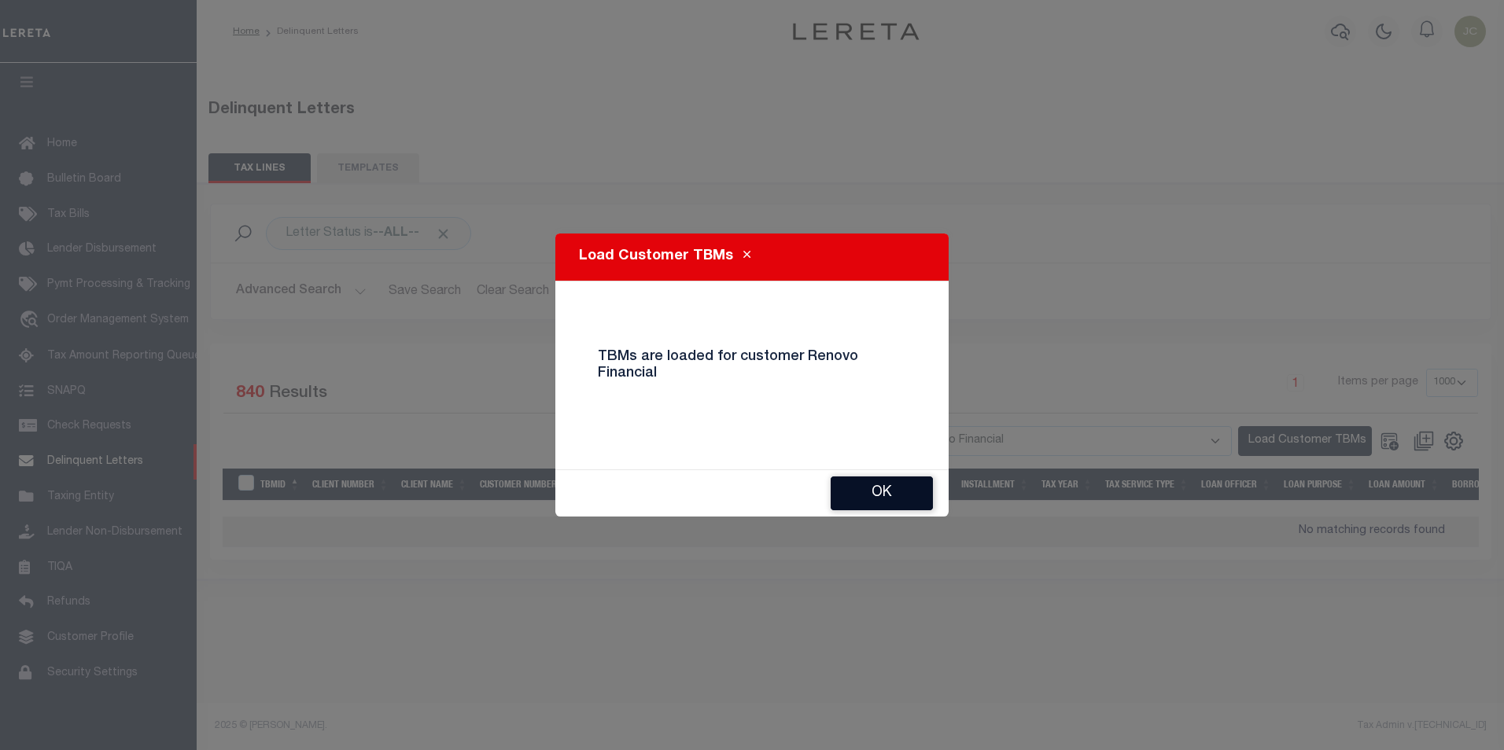
click at [888, 502] on button "Ok" at bounding box center [882, 494] width 102 height 34
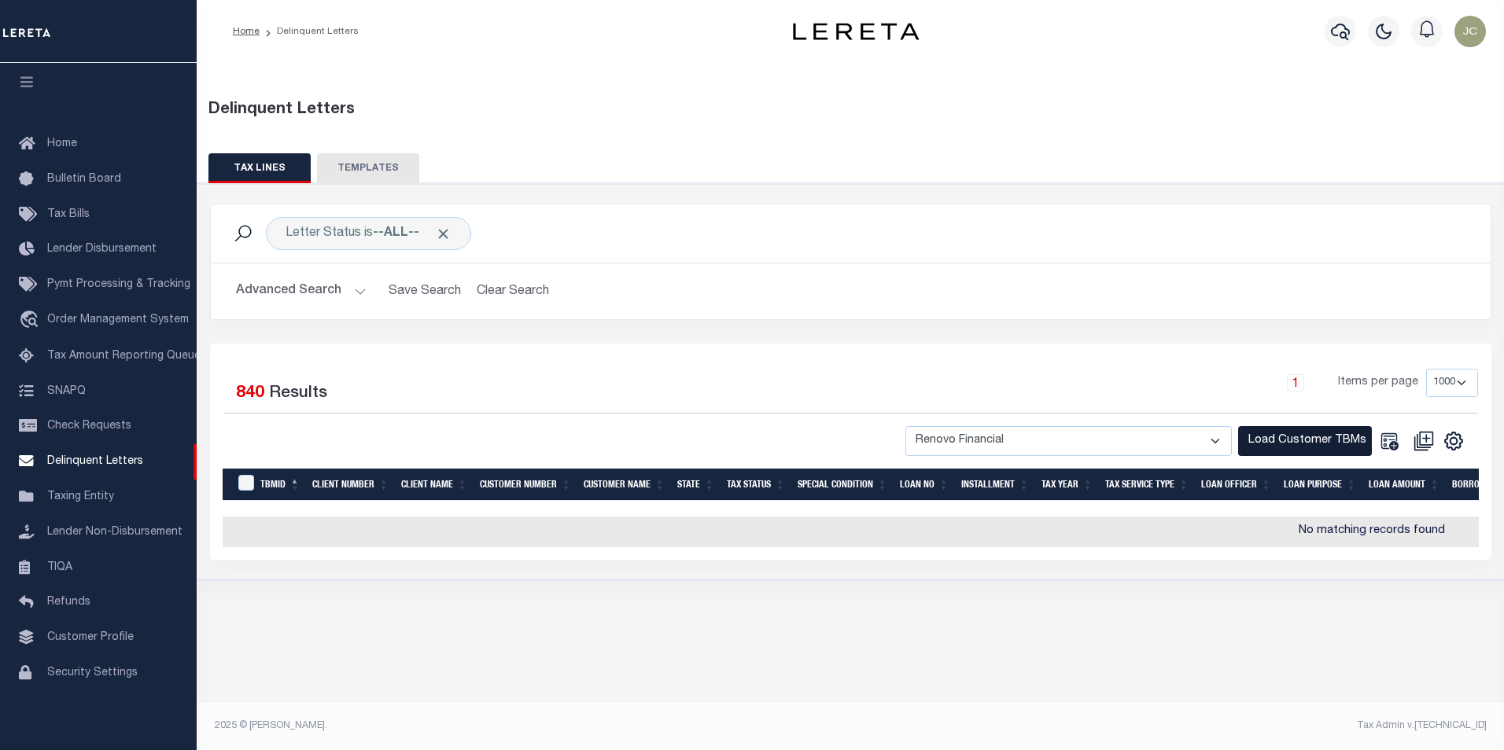
click at [1266, 448] on button "Load Customer TBMs" at bounding box center [1305, 441] width 134 height 31
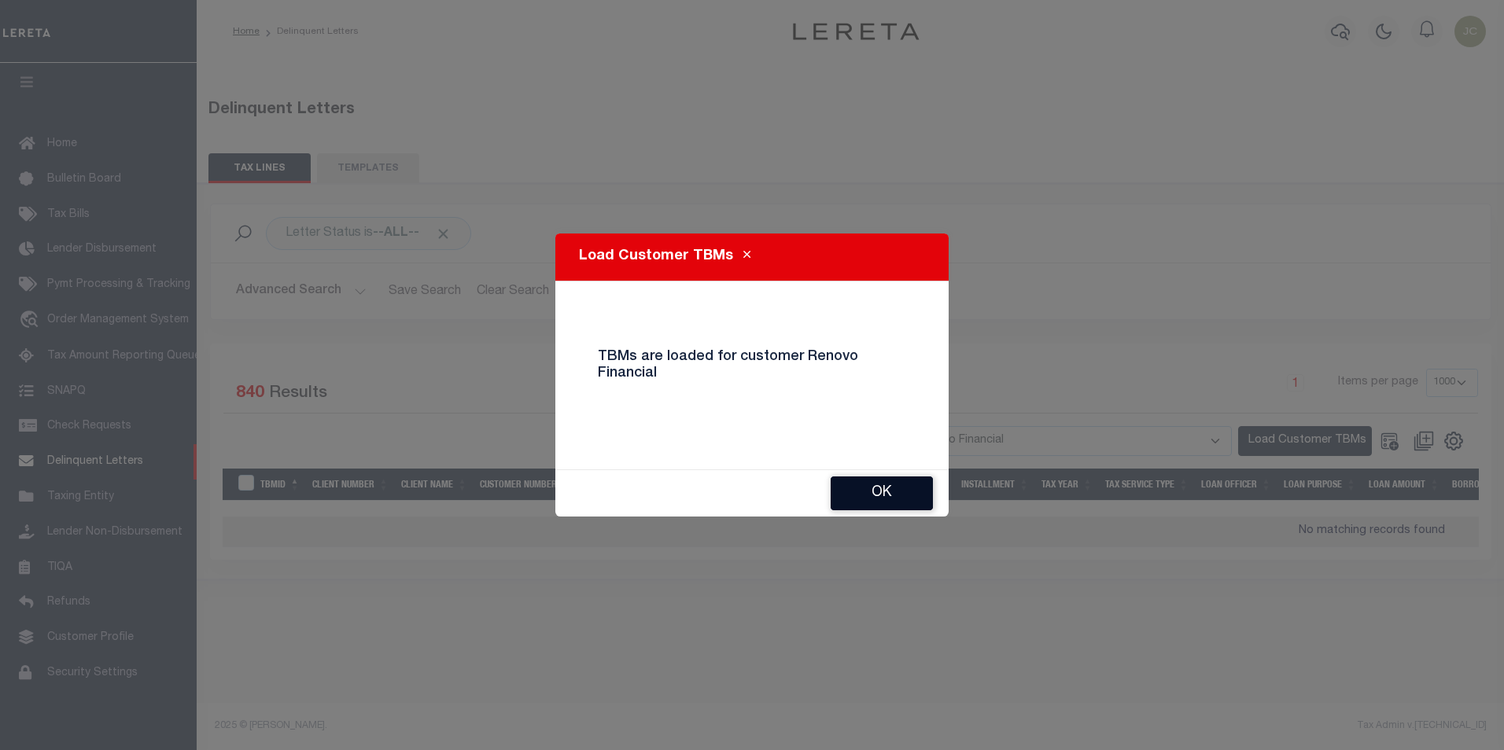
click at [901, 494] on button "Ok" at bounding box center [882, 494] width 102 height 34
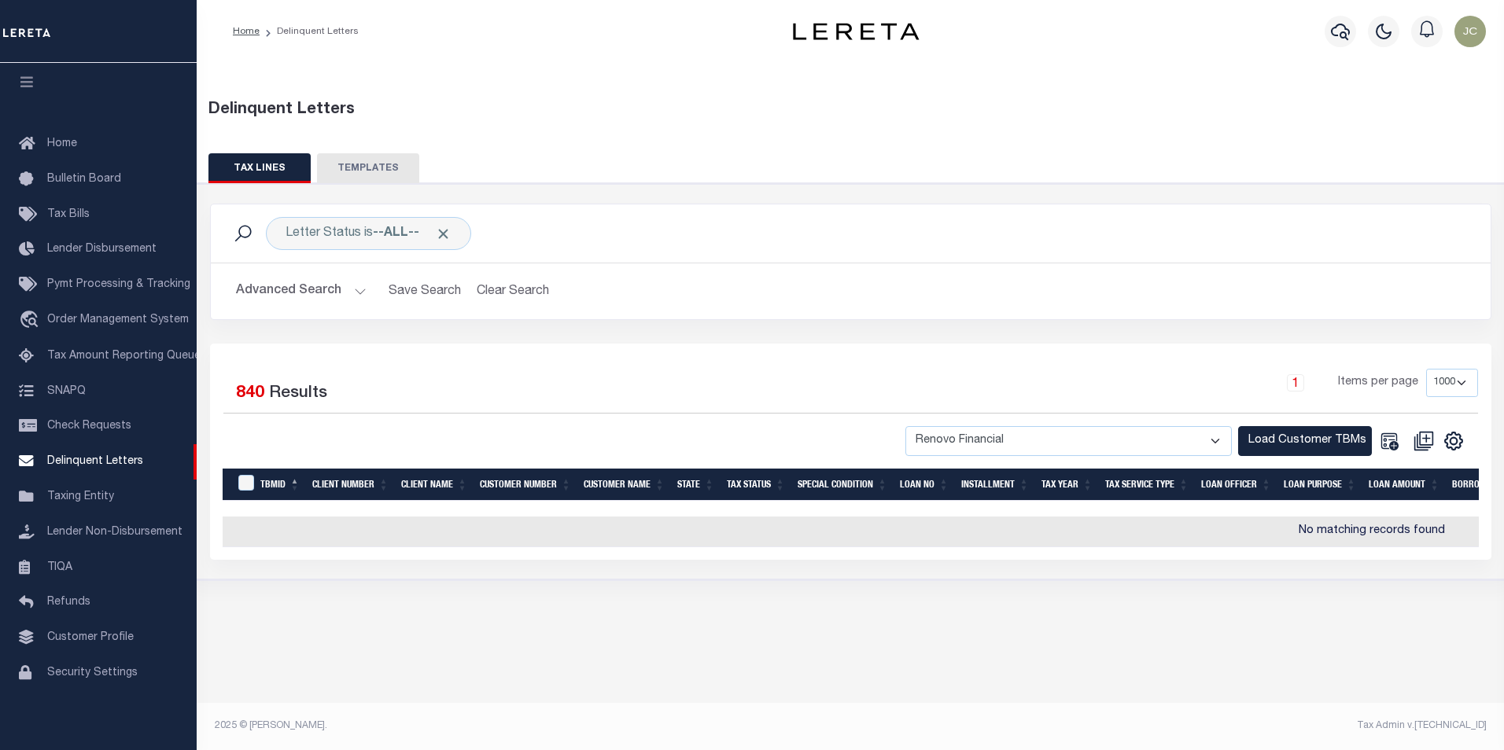
click at [344, 295] on button "Advanced Search" at bounding box center [301, 291] width 131 height 31
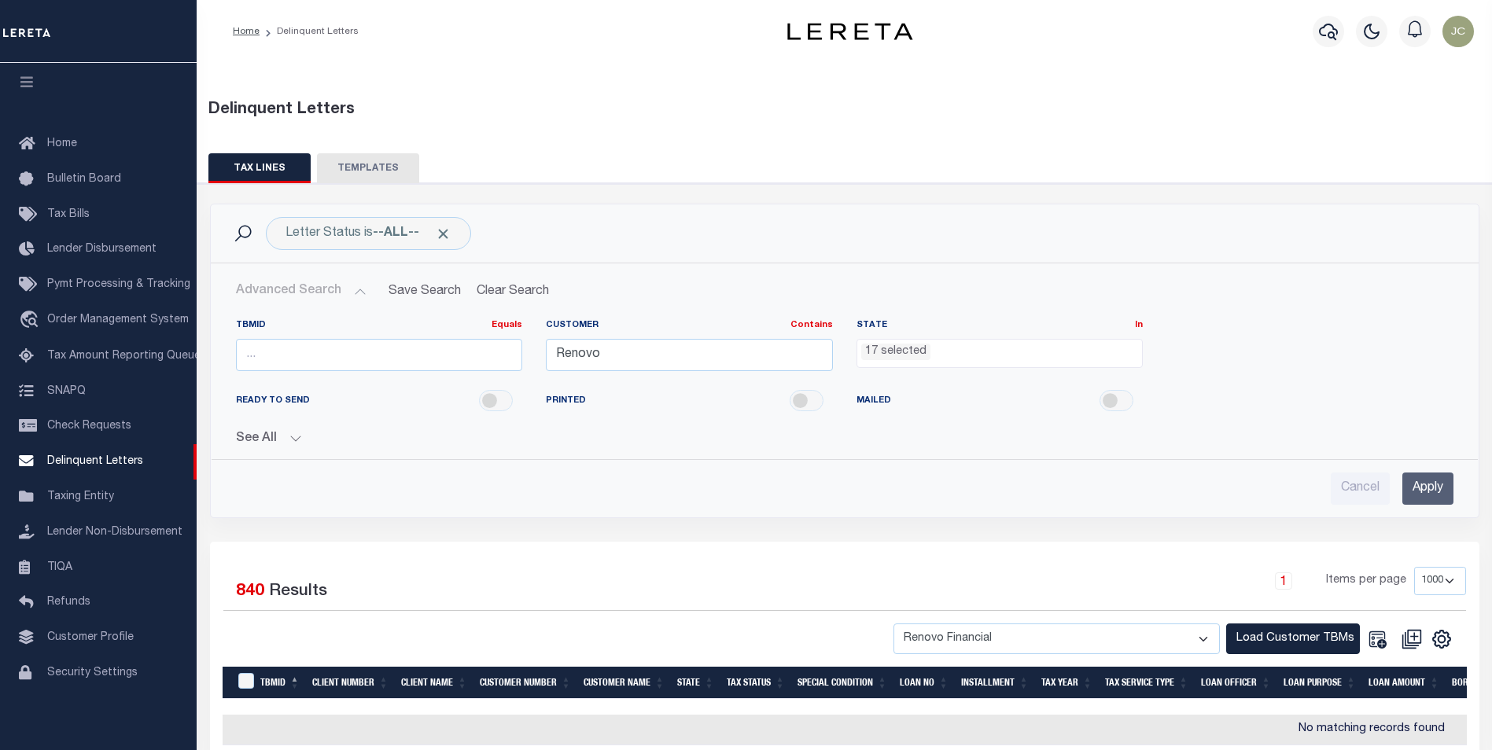
click at [1261, 663] on div "Selected 840 Results 1 Items per page 25 50 100 500 1000 -- Select Customer -- …" at bounding box center [844, 650] width 1269 height 216
click at [1263, 647] on button "Load Customer TBMs" at bounding box center [1293, 639] width 134 height 31
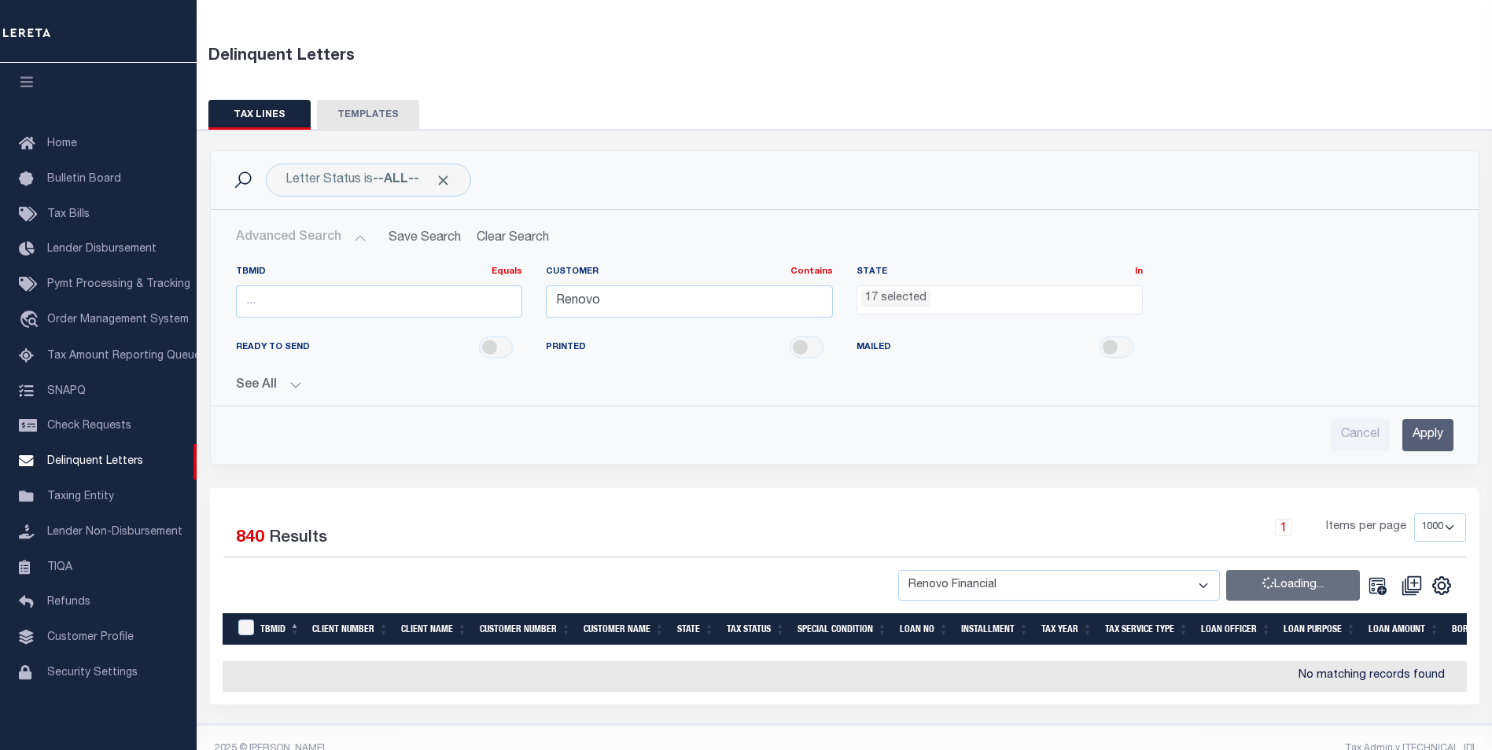
scroll to position [87, 0]
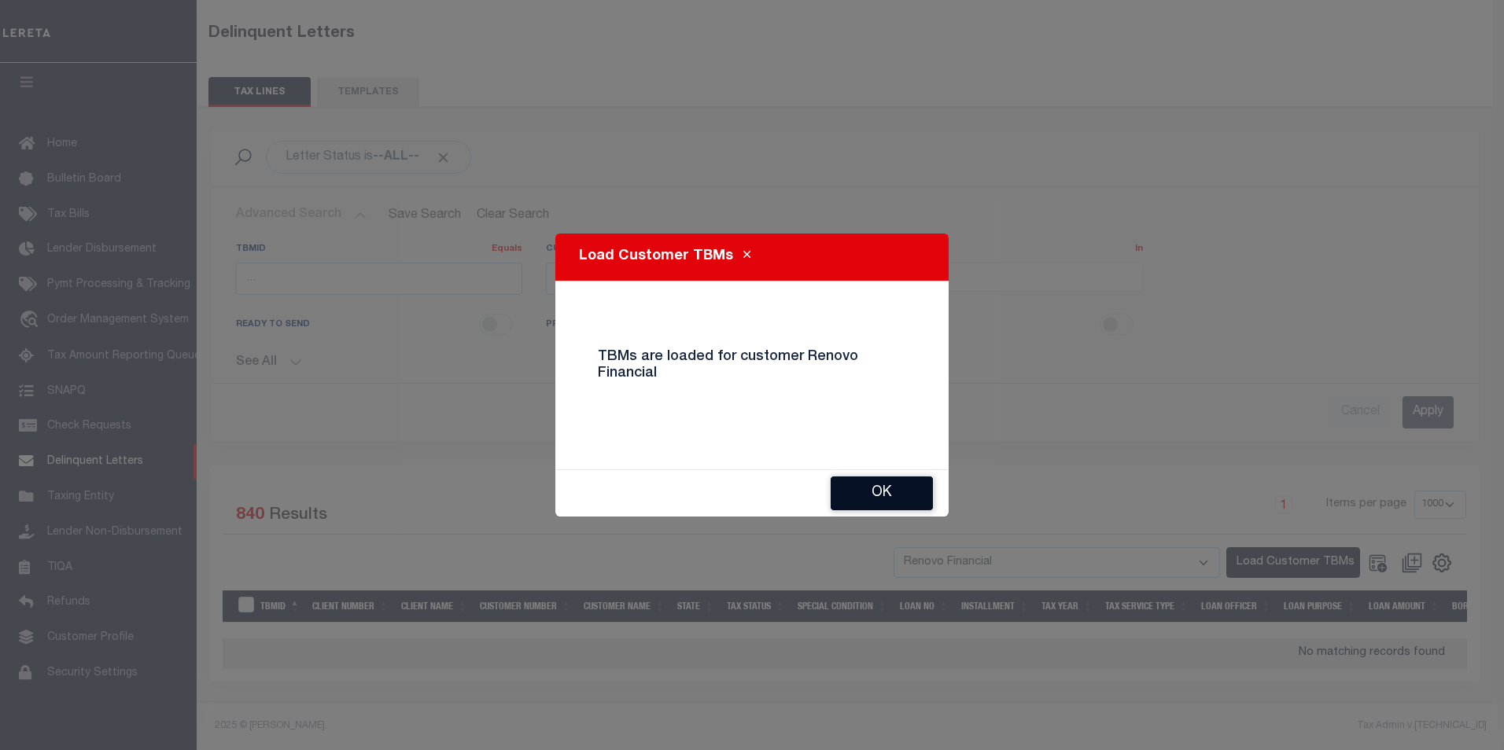
click at [878, 493] on button "Ok" at bounding box center [882, 494] width 102 height 34
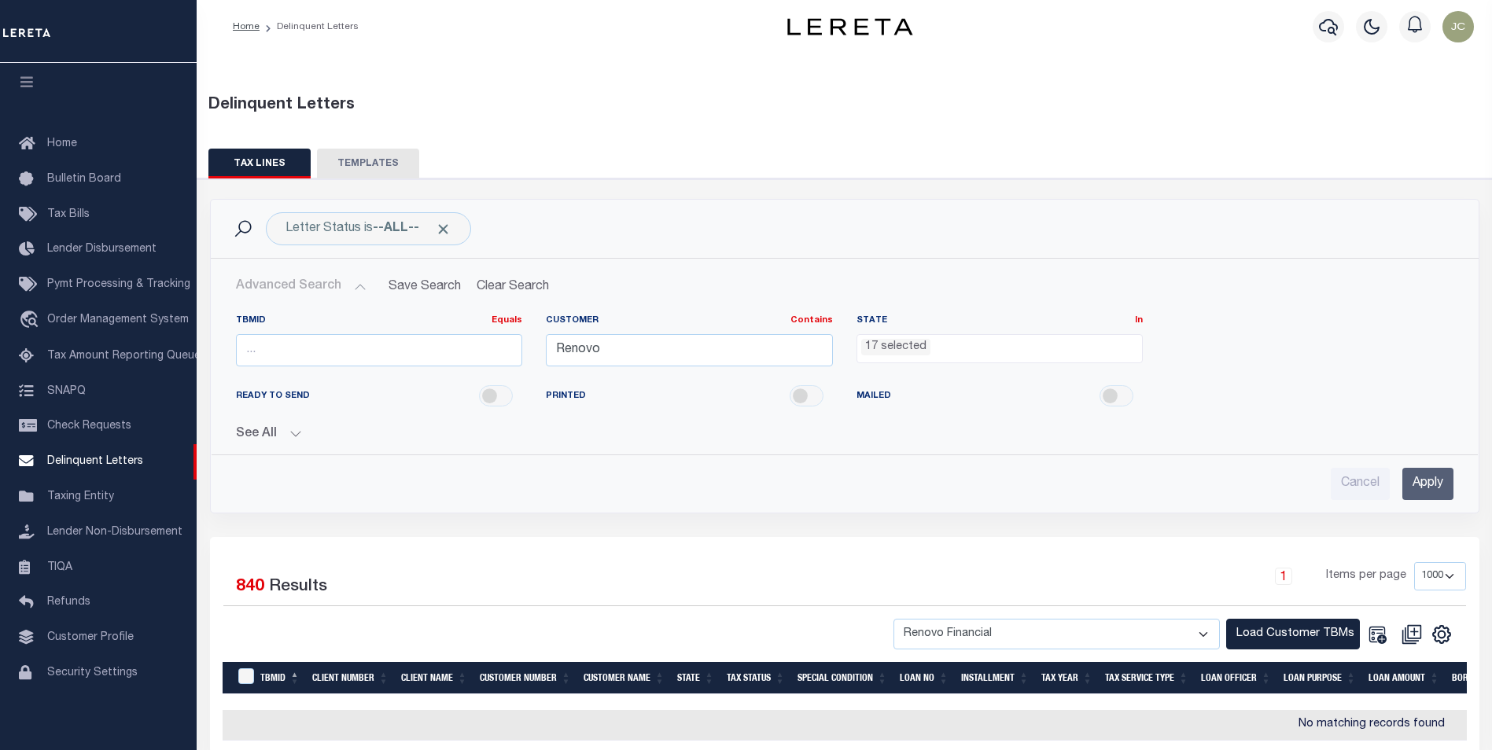
scroll to position [0, 0]
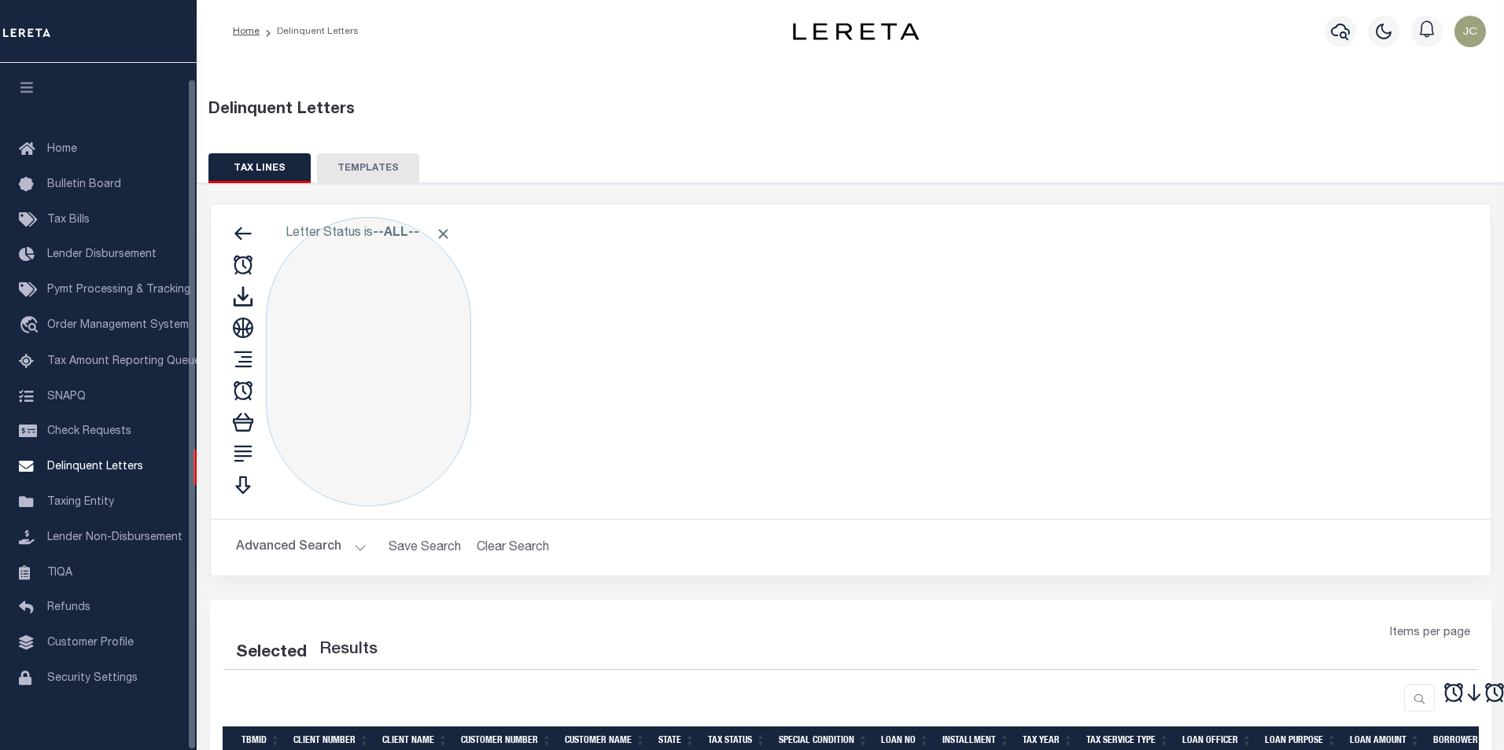
select select "AZ"
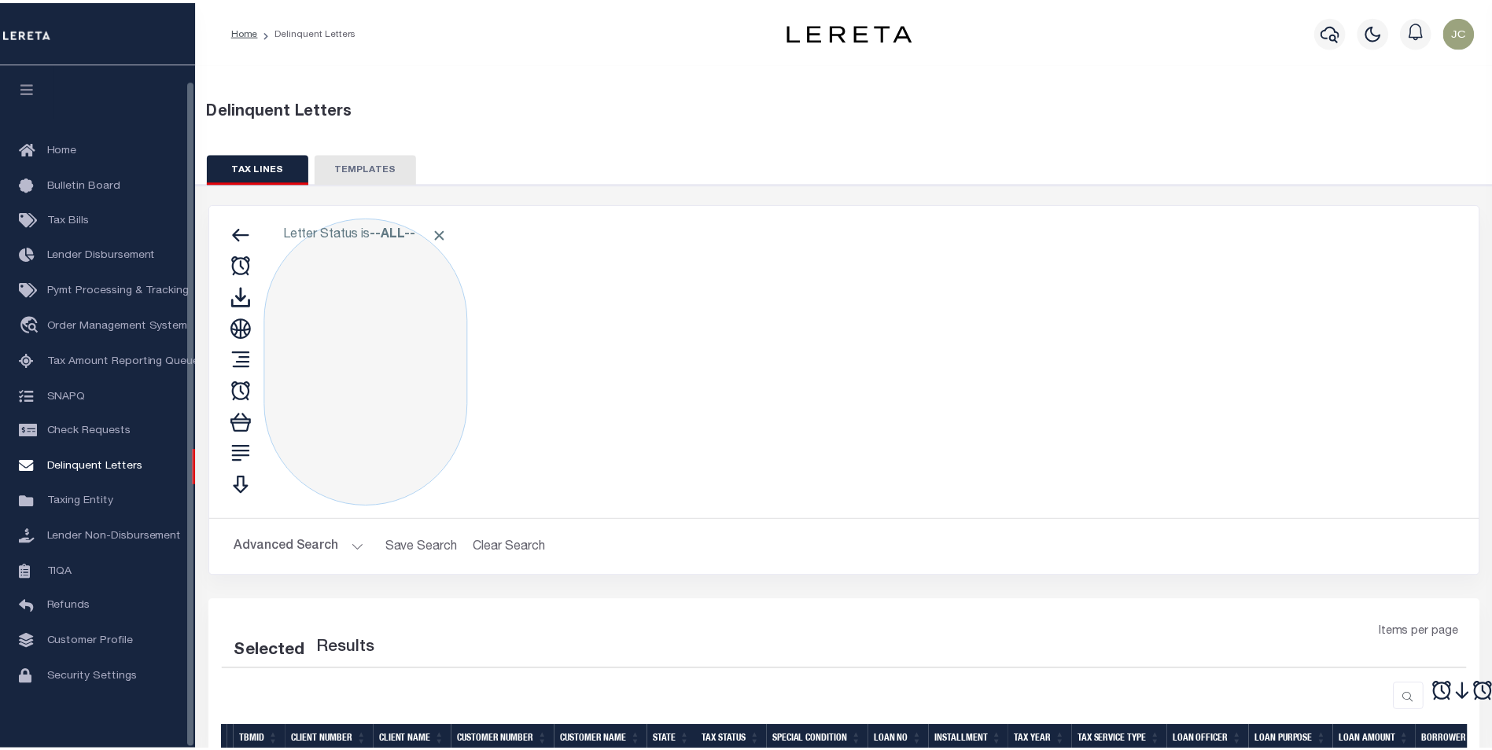
scroll to position [16, 0]
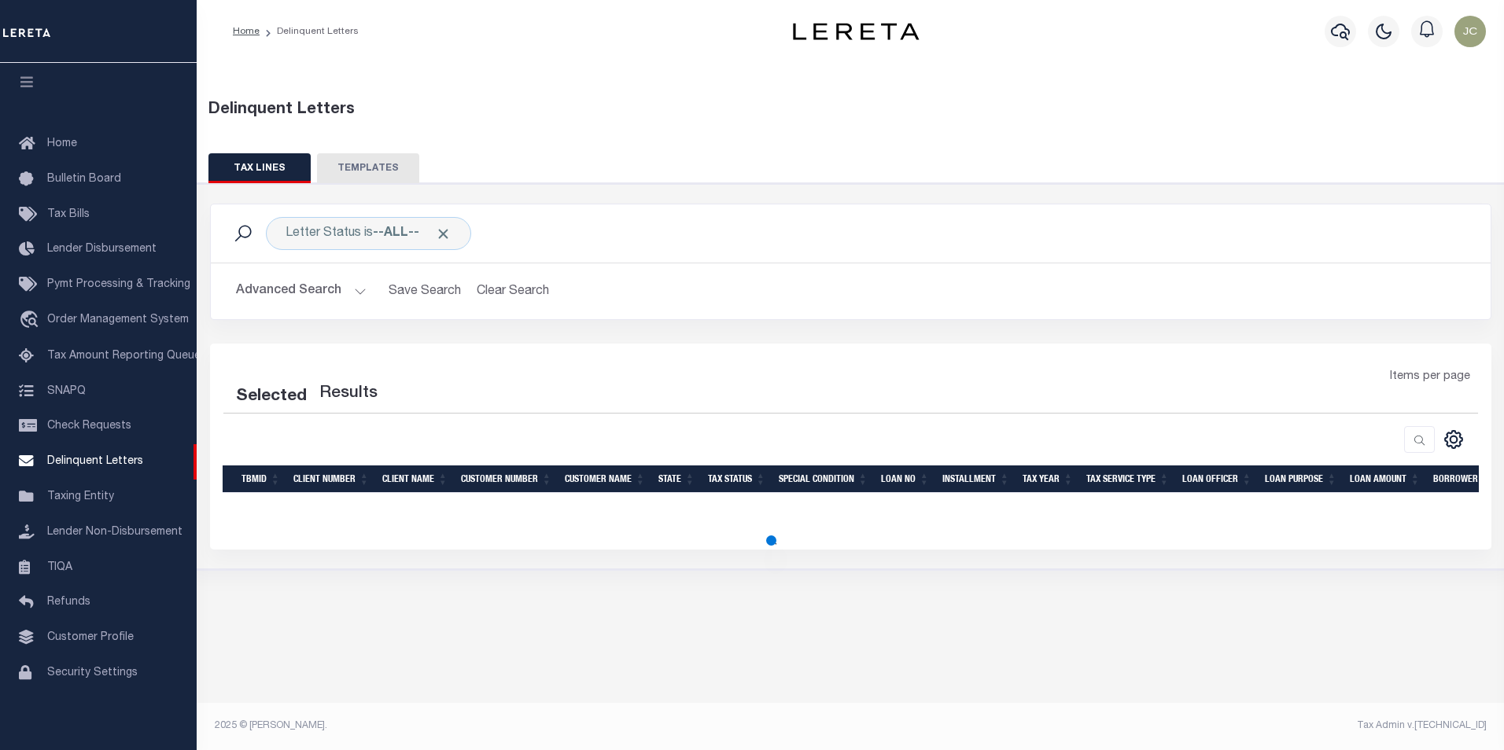
click at [315, 291] on button "Advanced Search" at bounding box center [301, 291] width 131 height 31
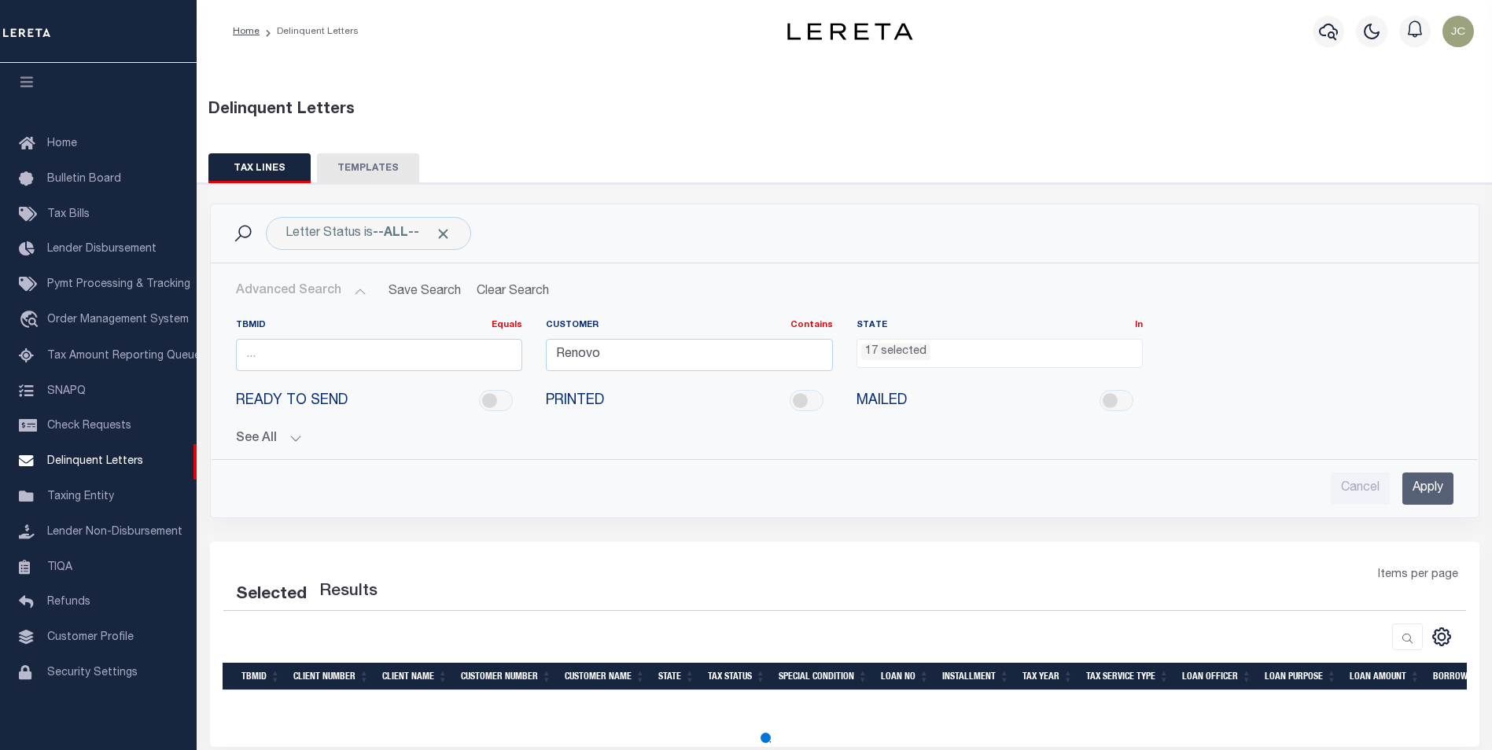
click at [16, 713] on li "Loan Onboarding" at bounding box center [98, 708] width 197 height 35
select select "1000"
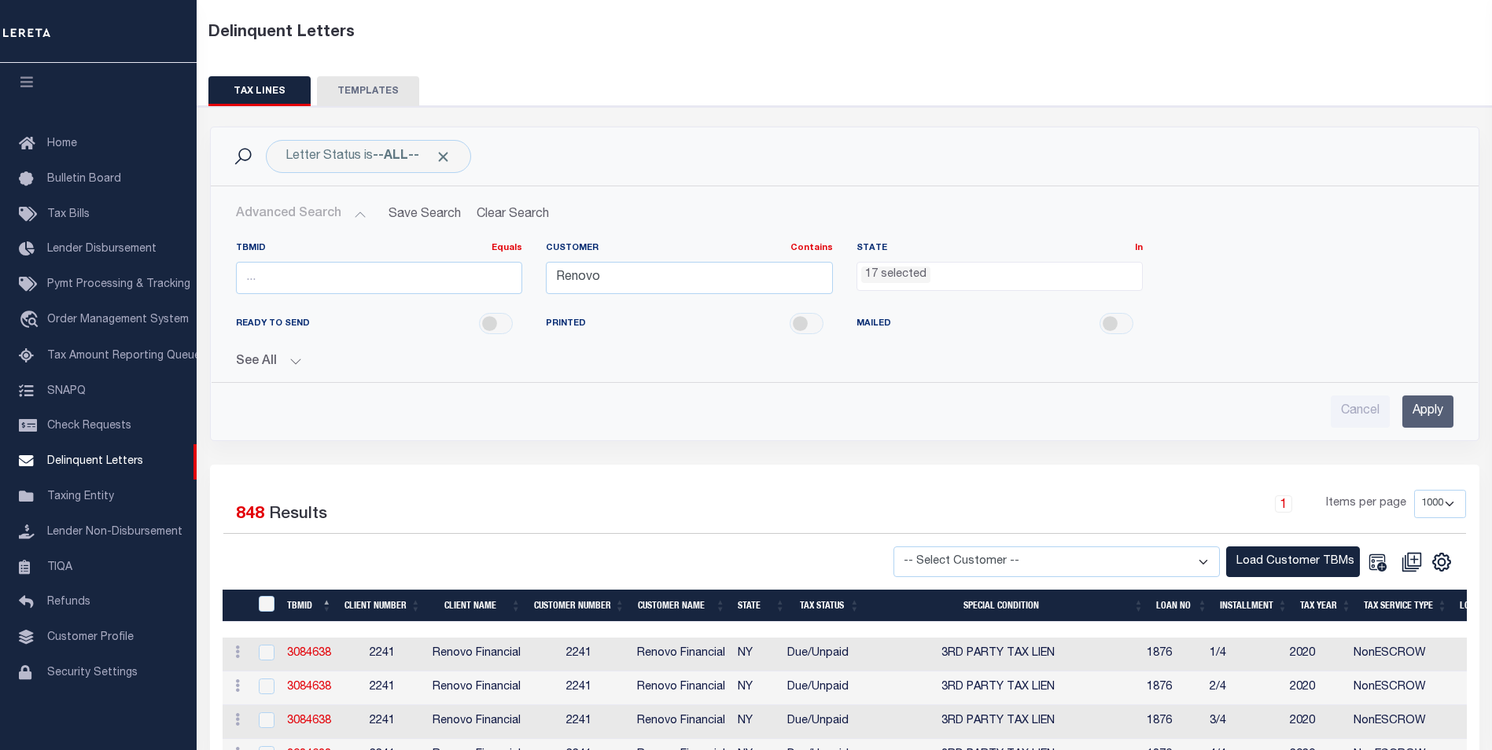
scroll to position [301, 0]
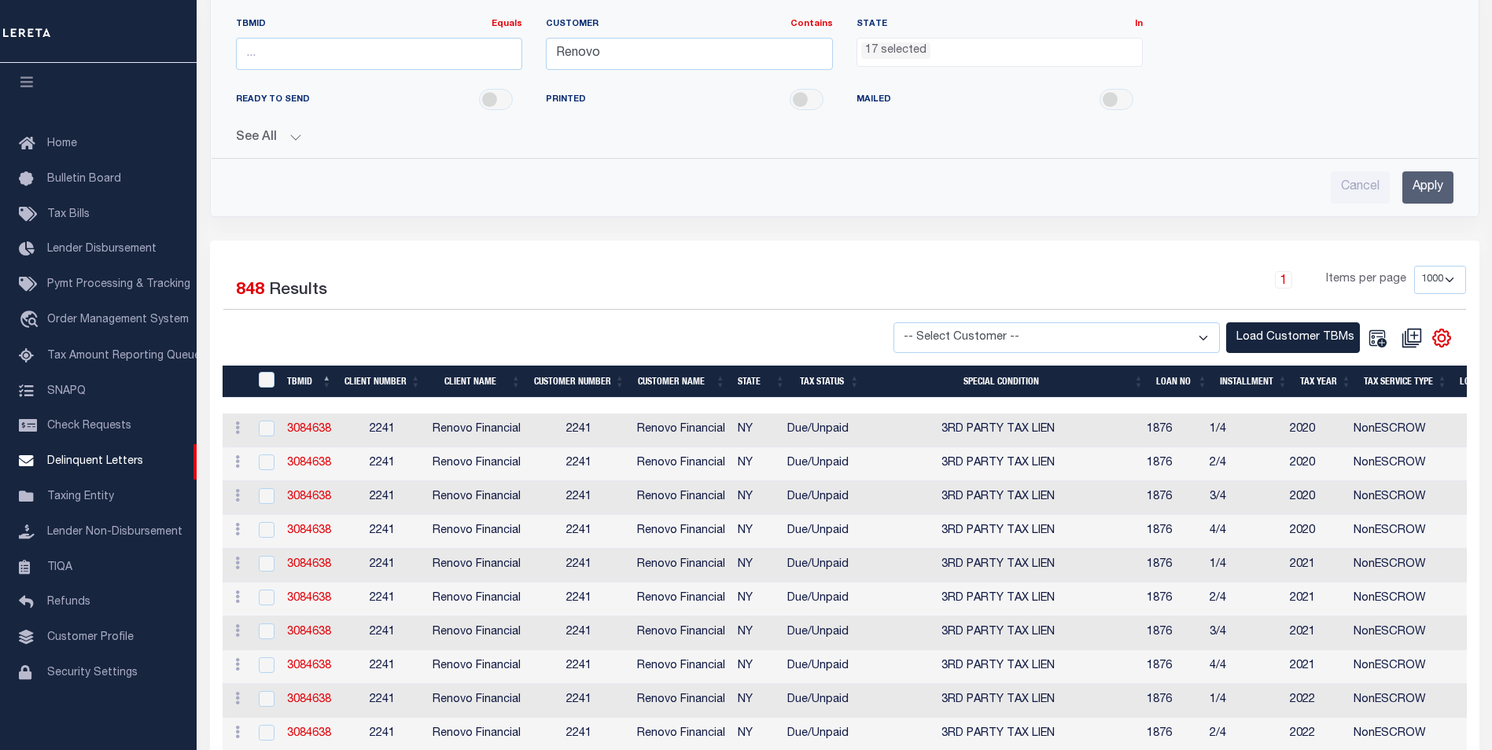
click at [1446, 337] on icon "" at bounding box center [1441, 338] width 20 height 20
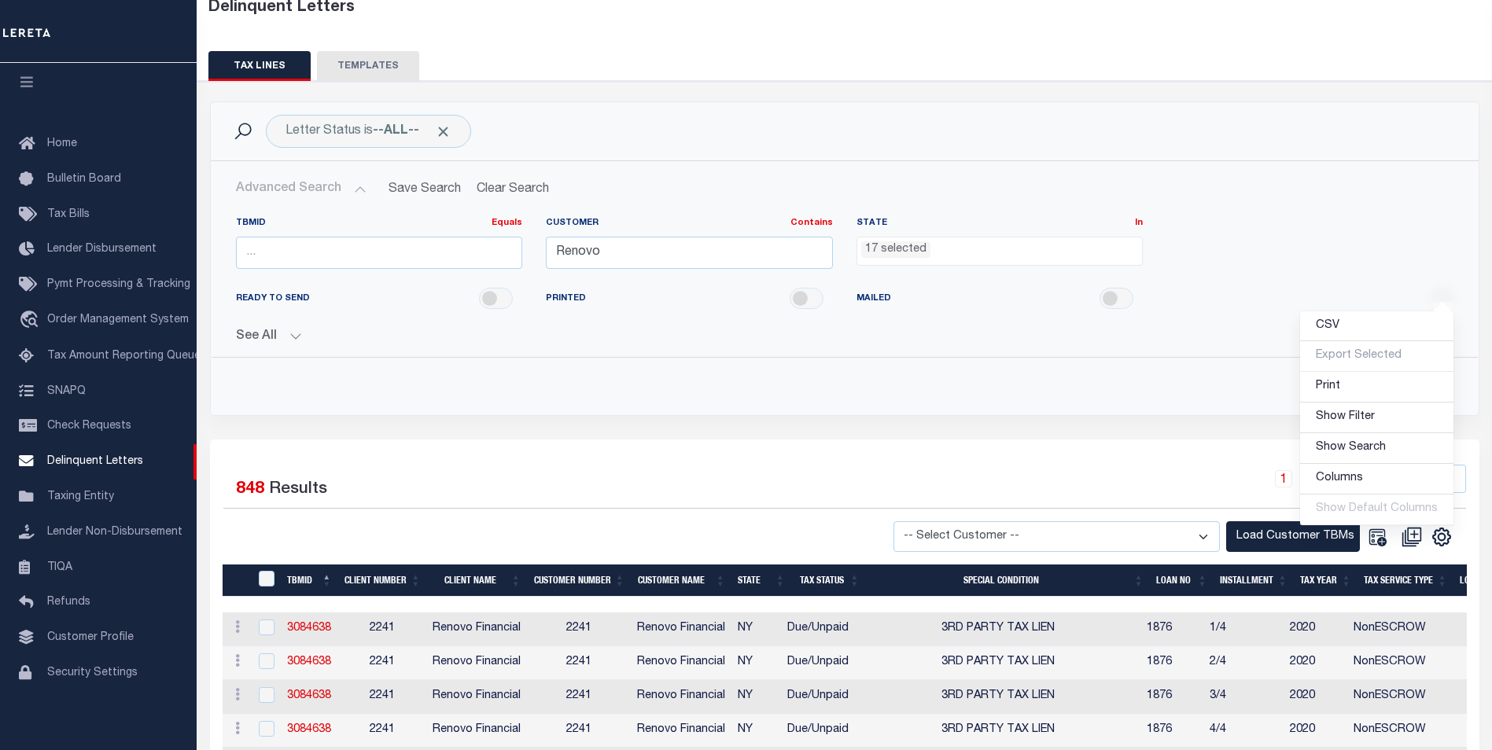
scroll to position [65, 0]
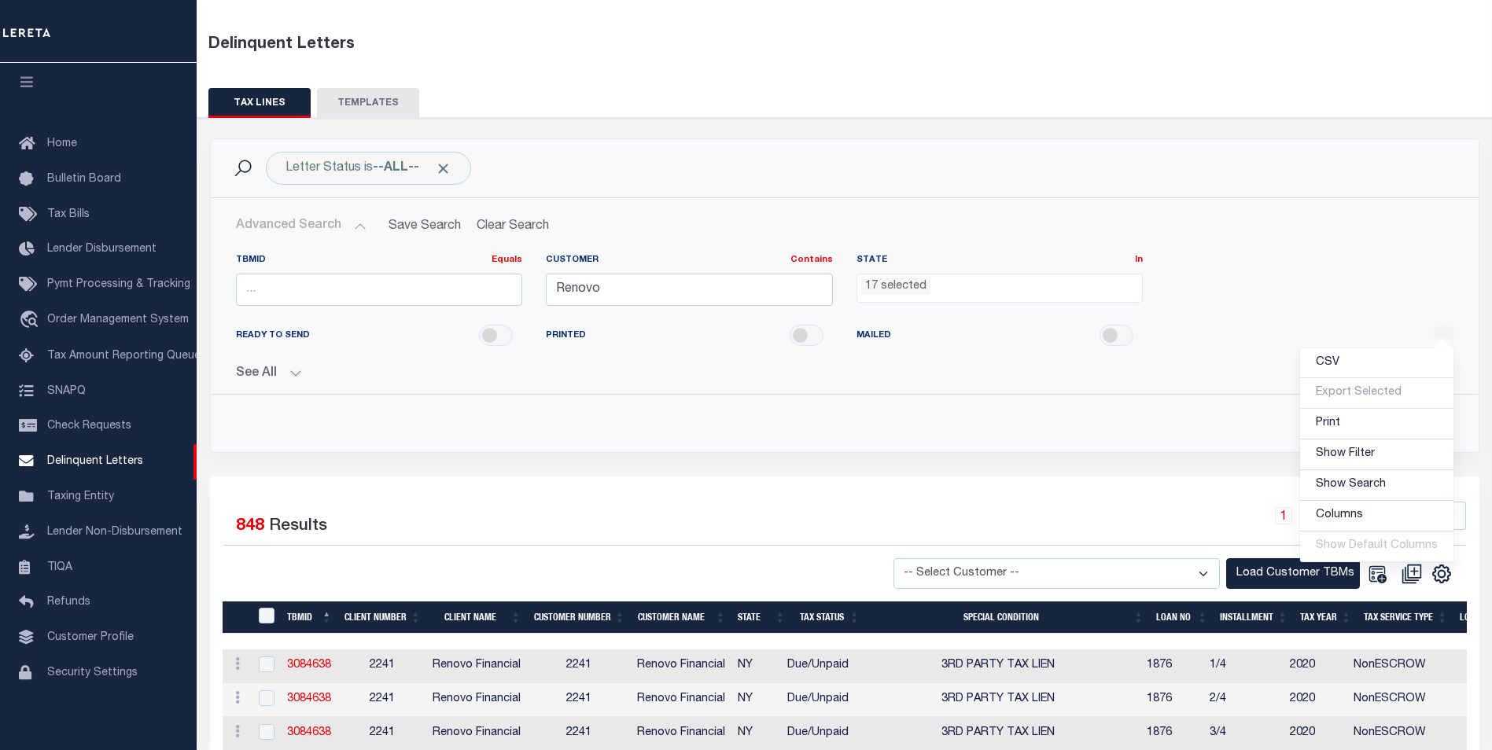
click at [367, 101] on button "TEMPLATES" at bounding box center [368, 103] width 102 height 30
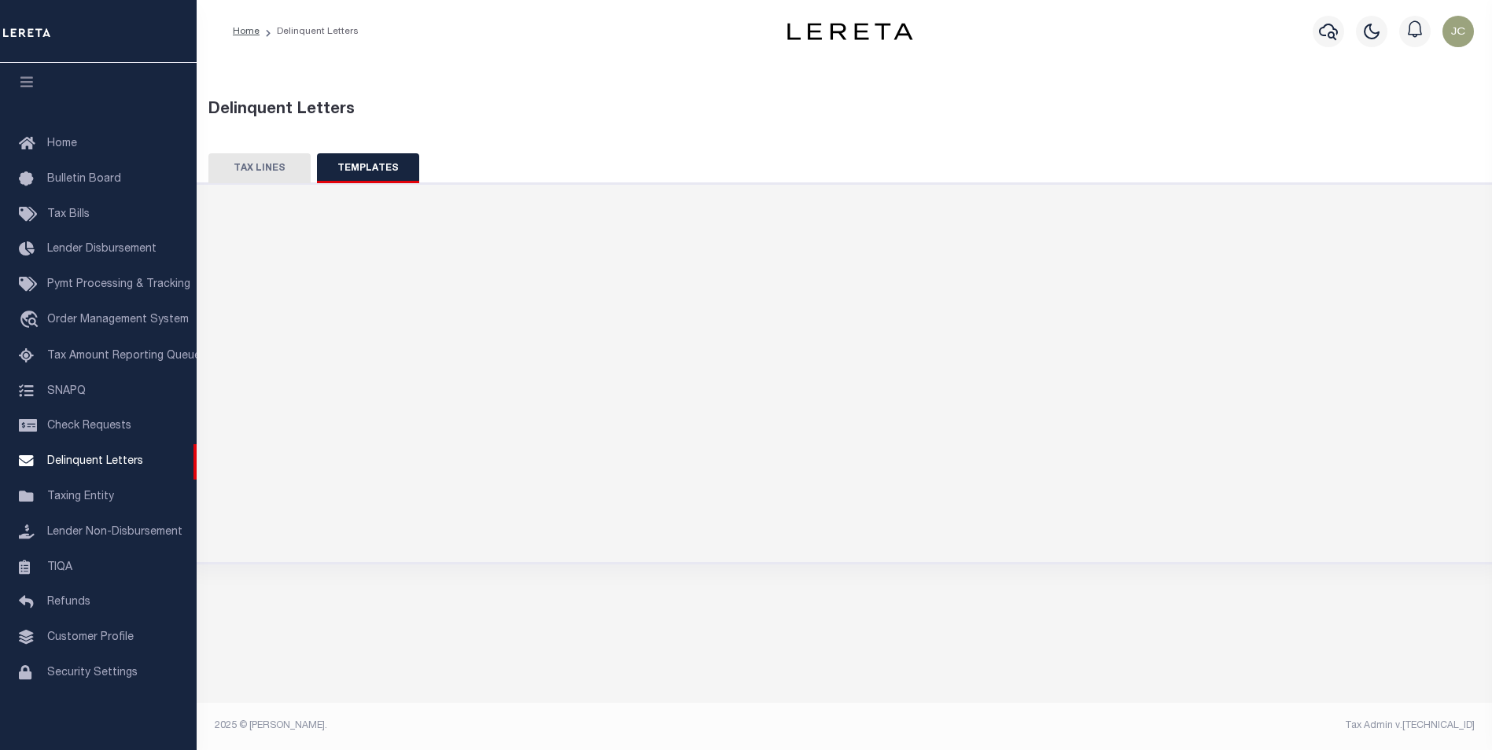
scroll to position [0, 0]
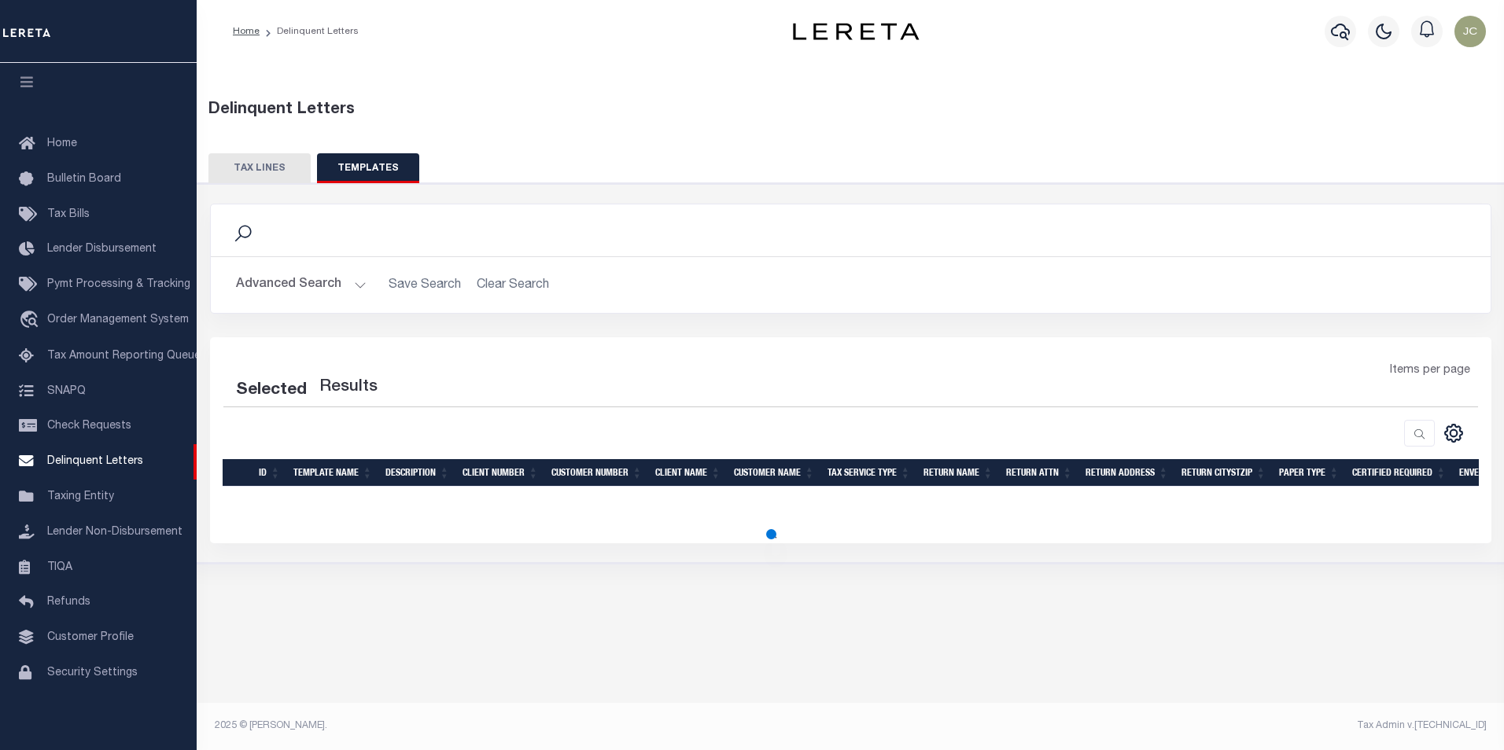
select select "100"
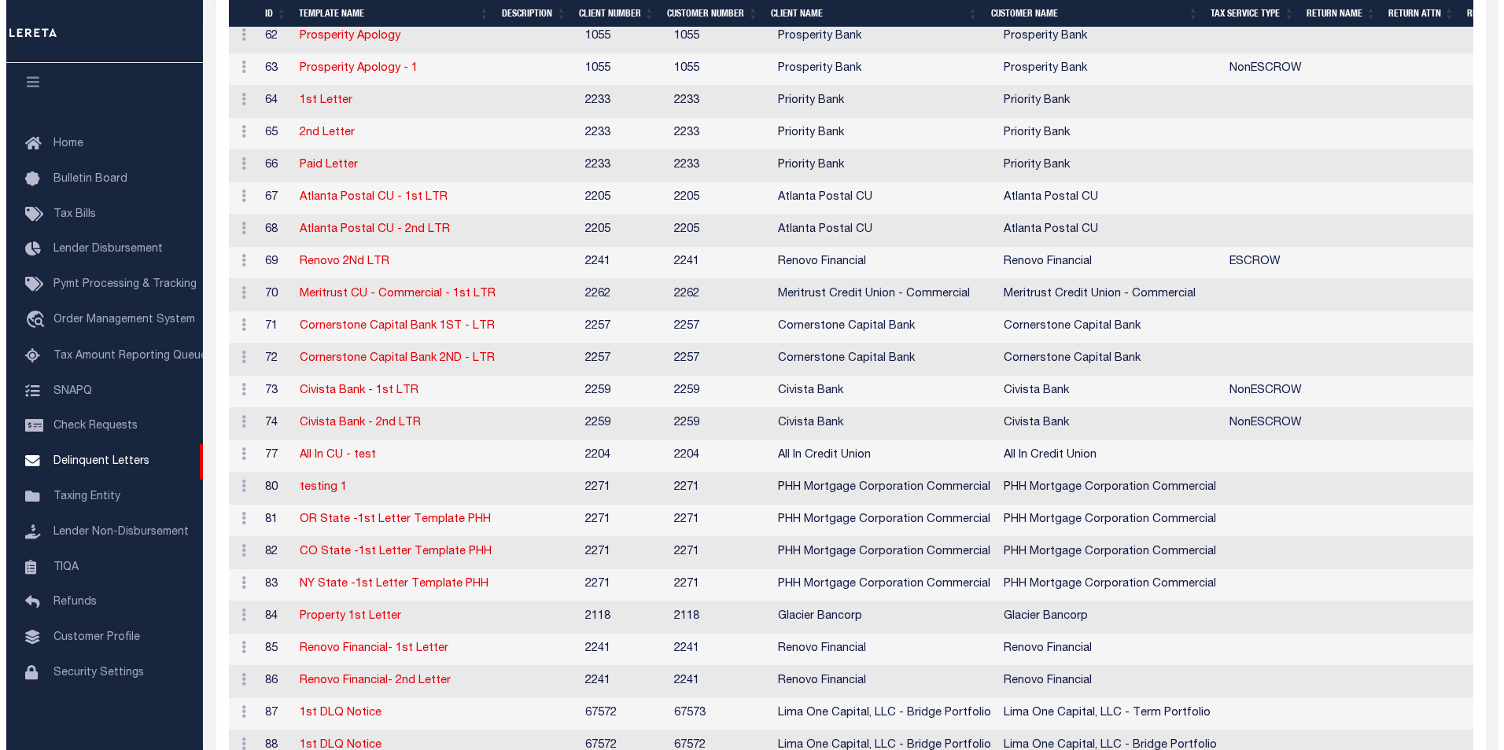
scroll to position [1729, 0]
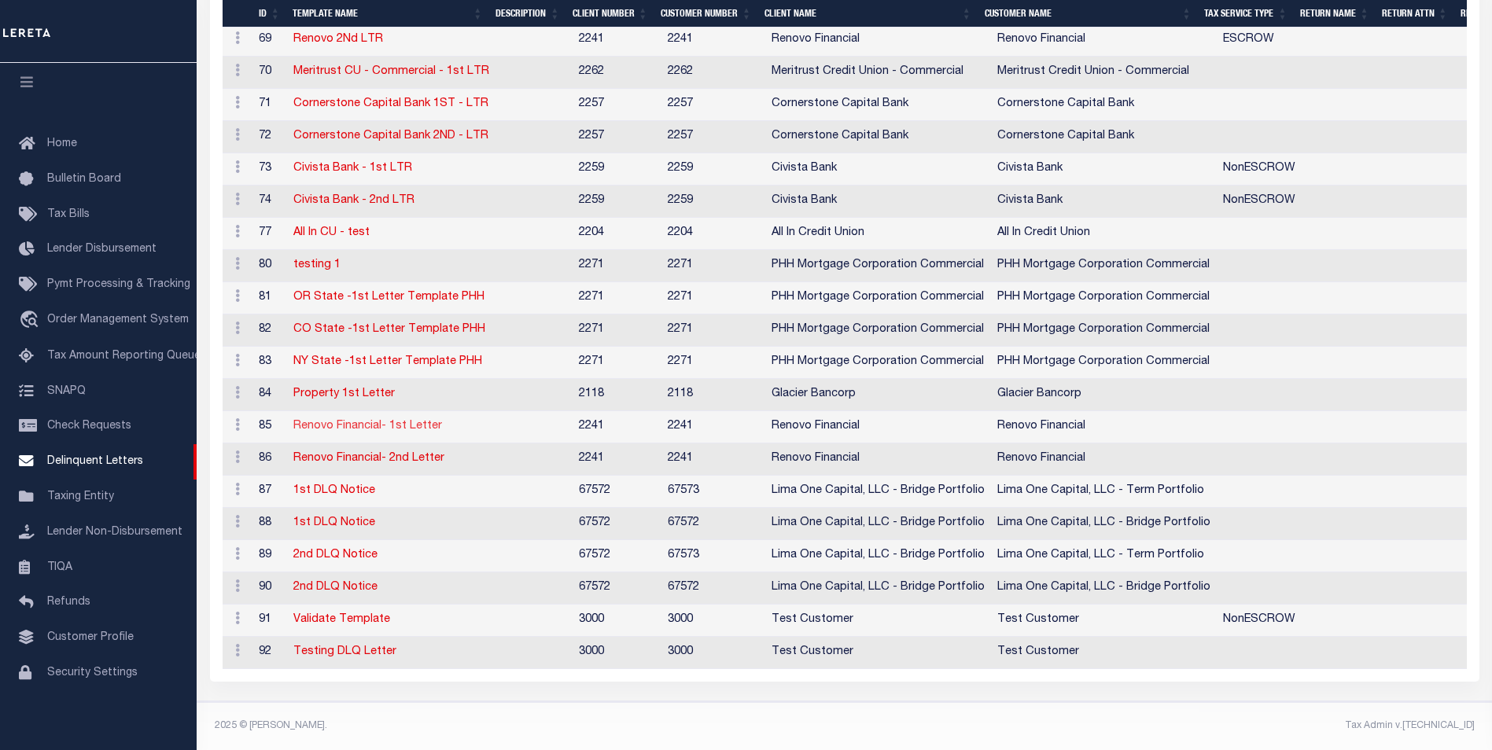
click at [385, 421] on link "Renovo Financial- 1st Letter" at bounding box center [367, 426] width 149 height 11
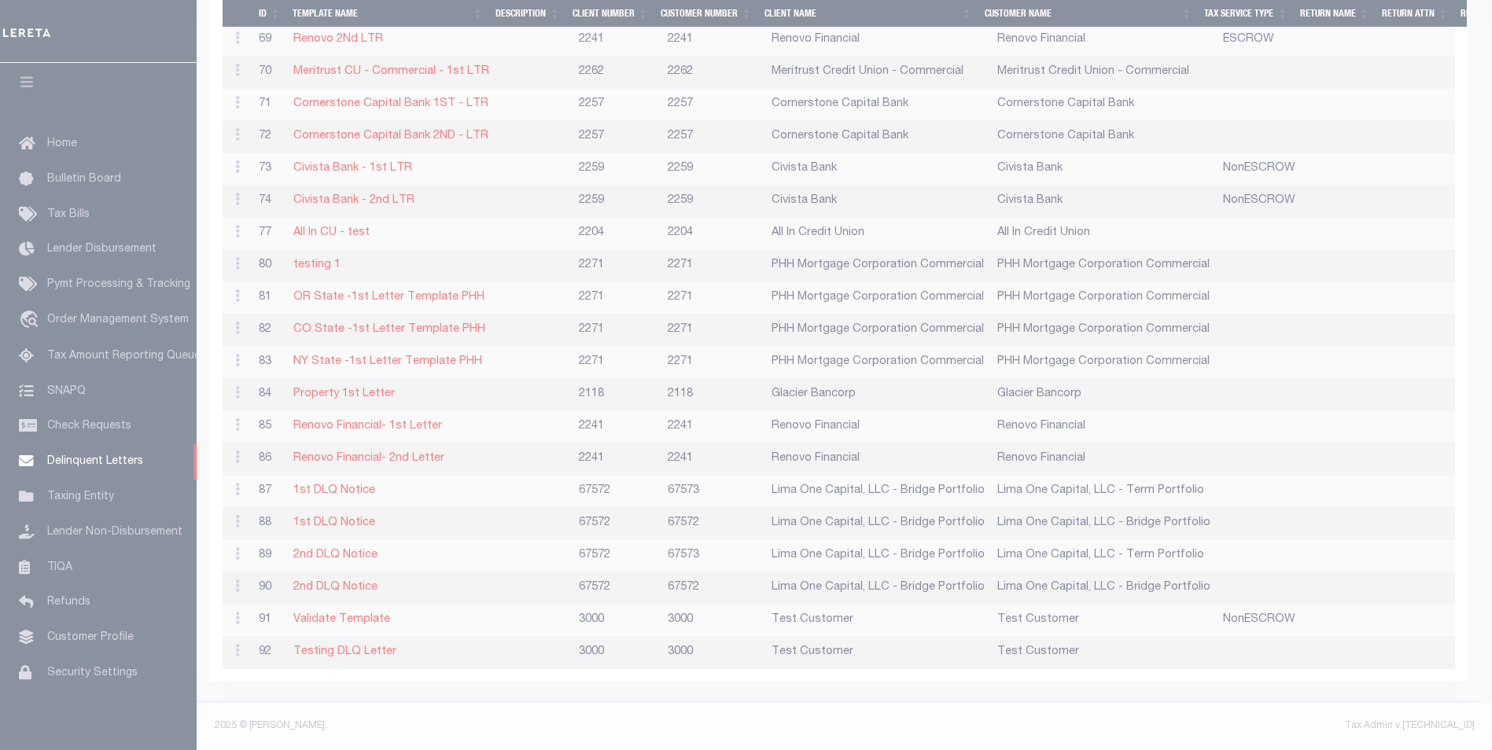
type textarea "<p><img title="Renovo_Logo_Final_Black copy.png" src="data:image/png;base64,iVB…"
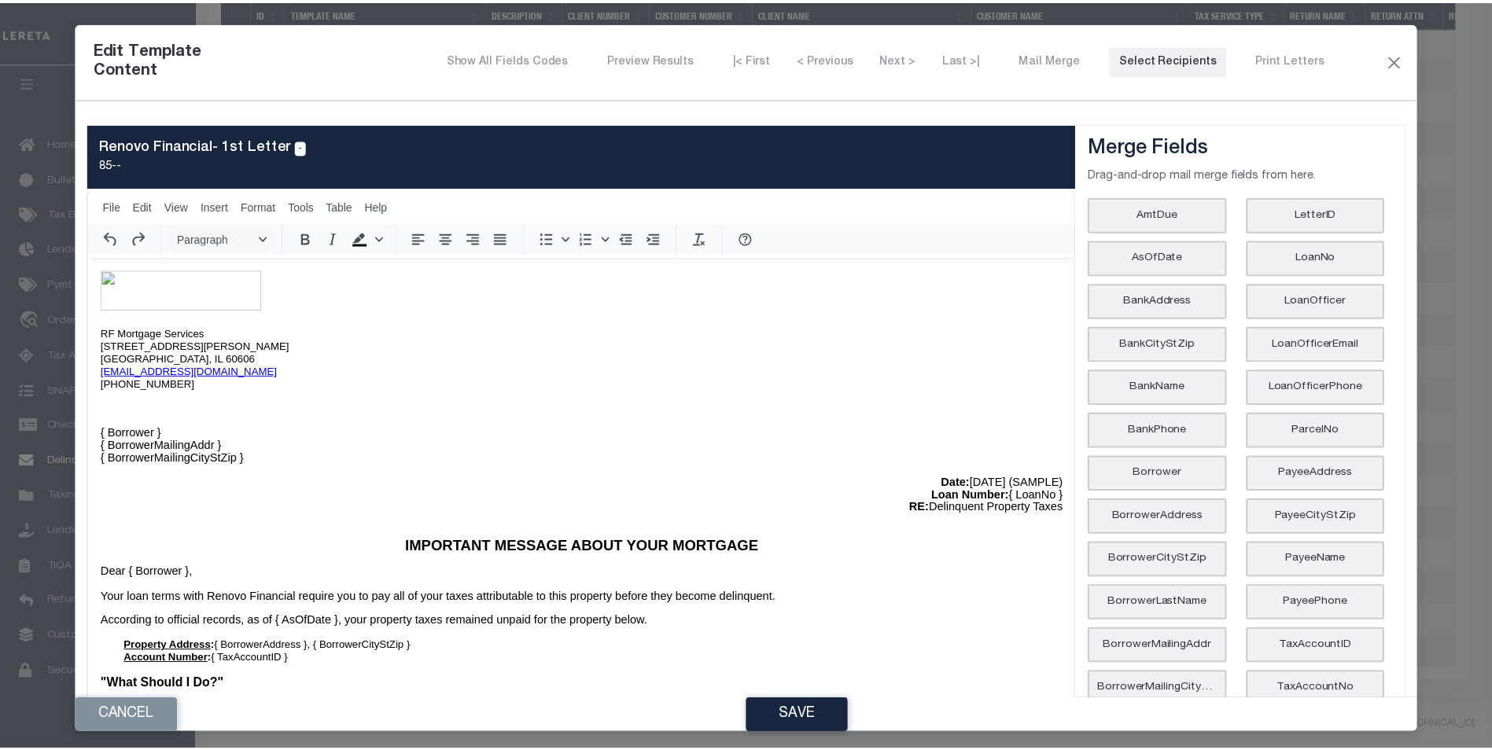
scroll to position [0, 0]
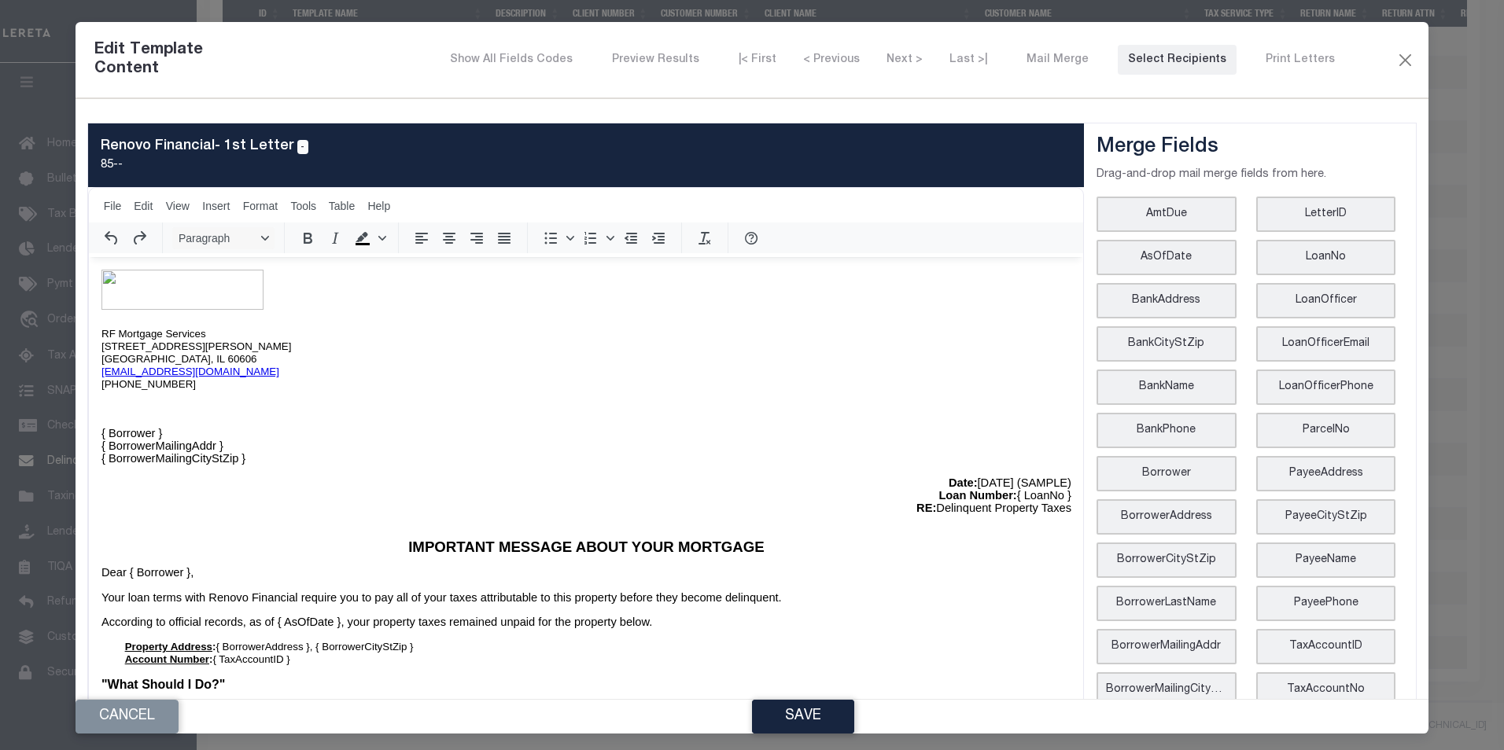
click at [960, 479] on p "Date: [DATE] (SAMPLE)" at bounding box center [586, 483] width 970 height 13
click at [801, 713] on button "Save" at bounding box center [803, 717] width 102 height 34
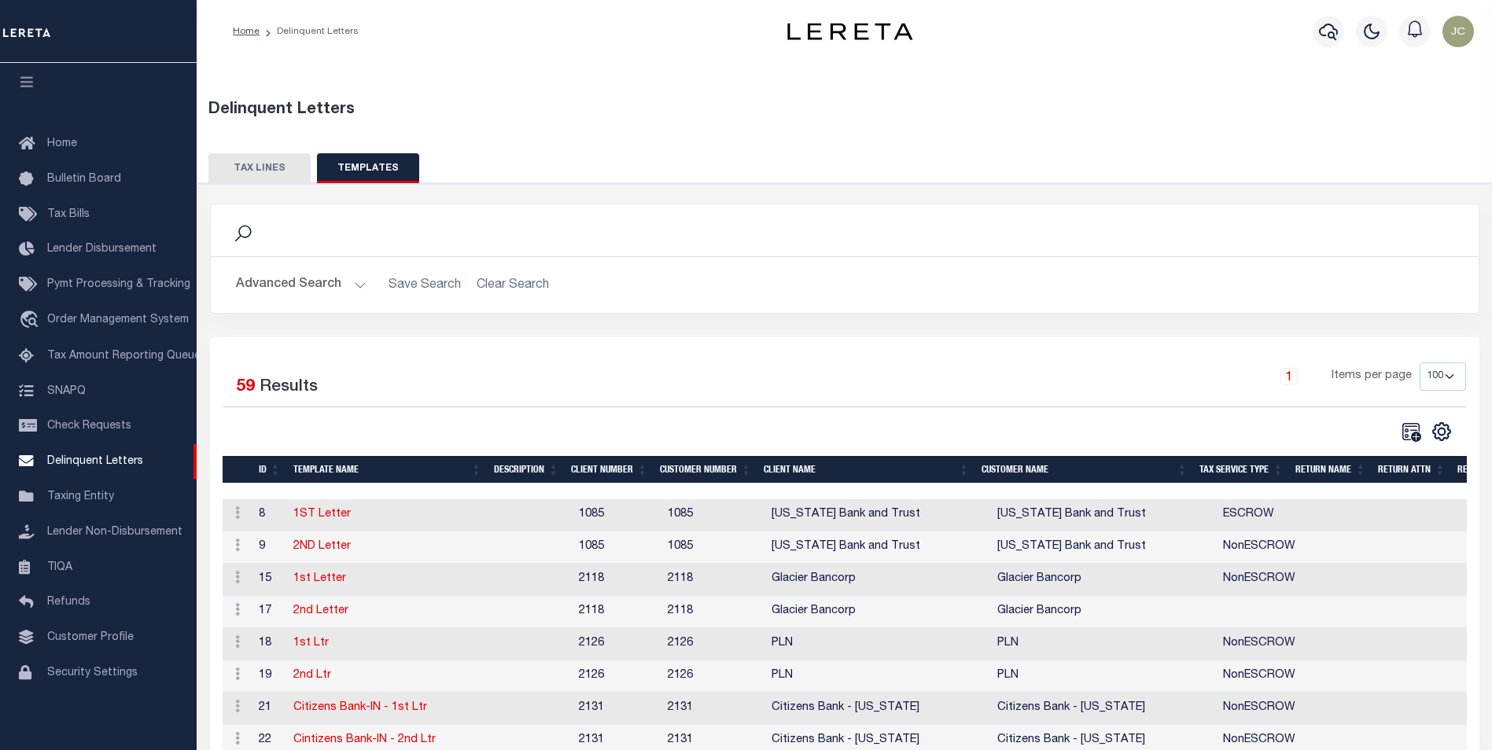
click at [266, 167] on button "TAX LINES" at bounding box center [259, 168] width 102 height 30
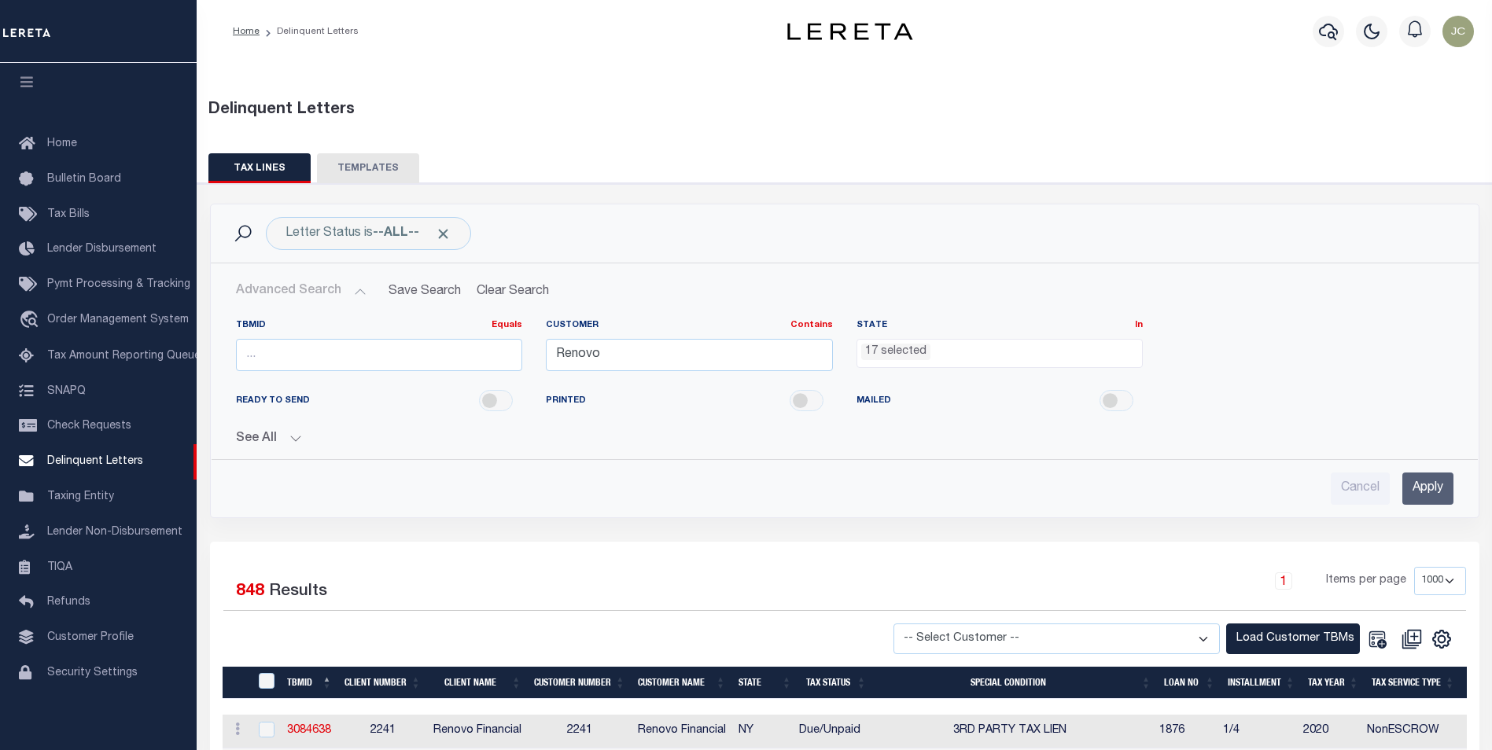
click at [1034, 644] on select "-- Select Customer -- Accumatch - Refunds All In Credit Union Amarillo National…" at bounding box center [1056, 639] width 326 height 31
select select "2241"
click at [908, 624] on select "-- Select Customer -- Accumatch - Refunds All In Credit Union Amarillo National…" at bounding box center [1056, 639] width 326 height 31
click at [1249, 639] on button "Load Customer TBMs" at bounding box center [1293, 639] width 134 height 31
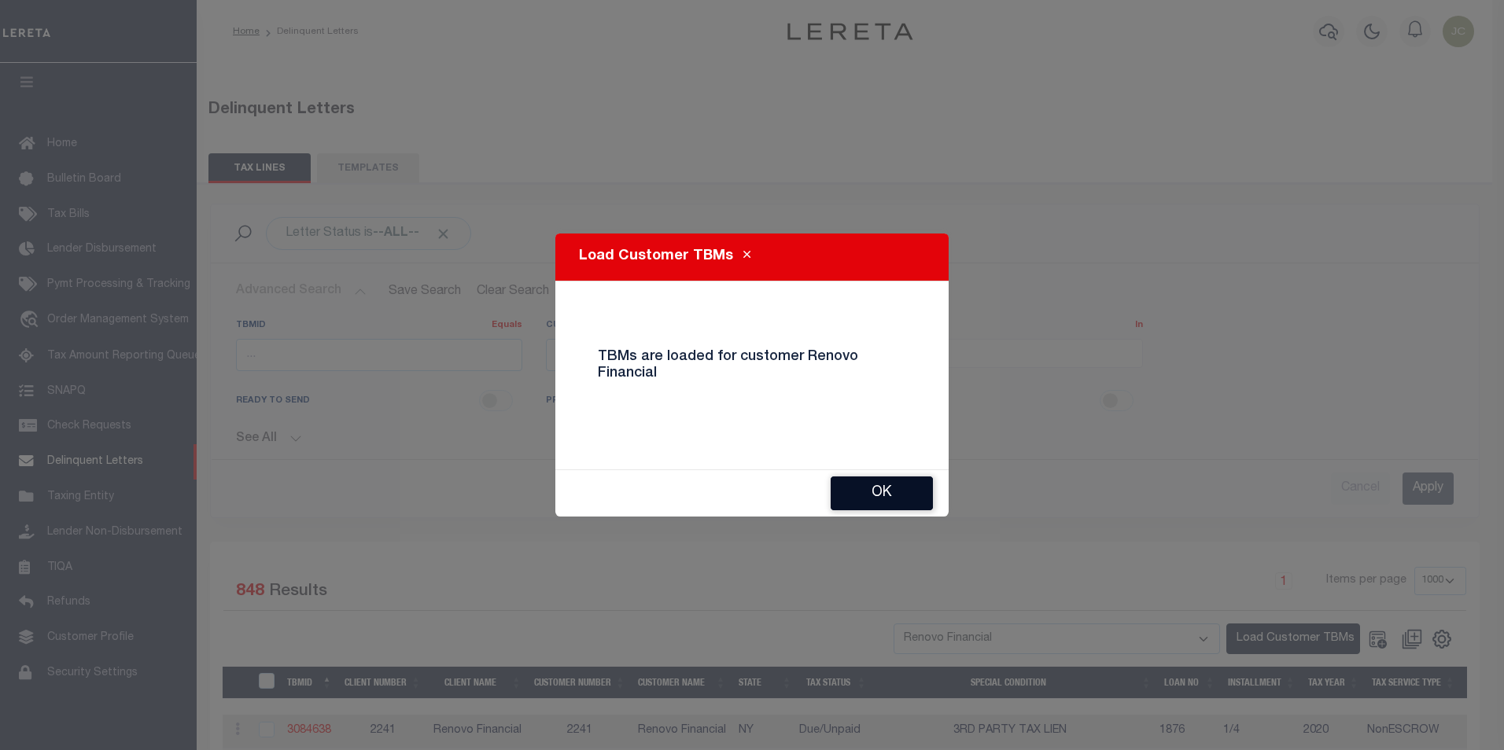
click at [898, 495] on button "Ok" at bounding box center [882, 494] width 102 height 34
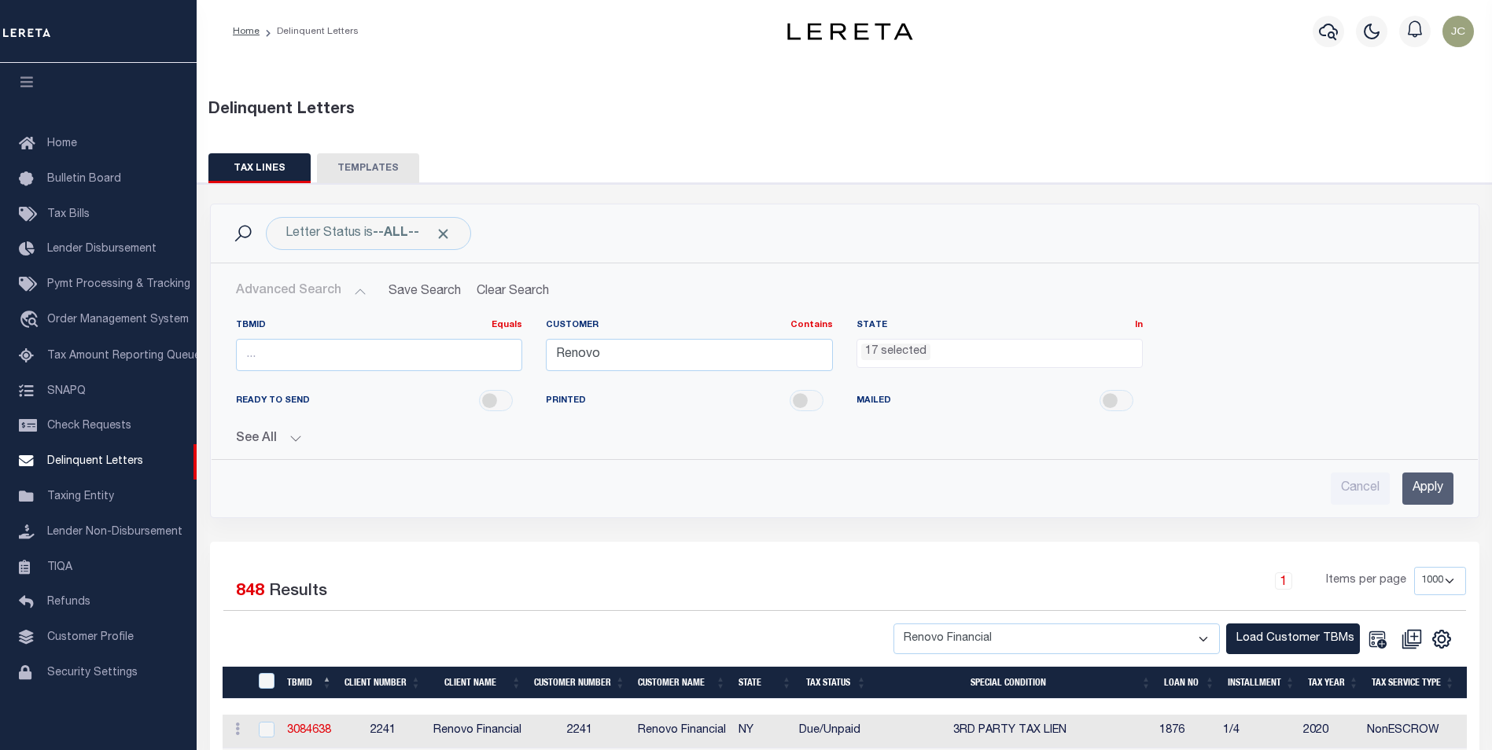
scroll to position [236, 0]
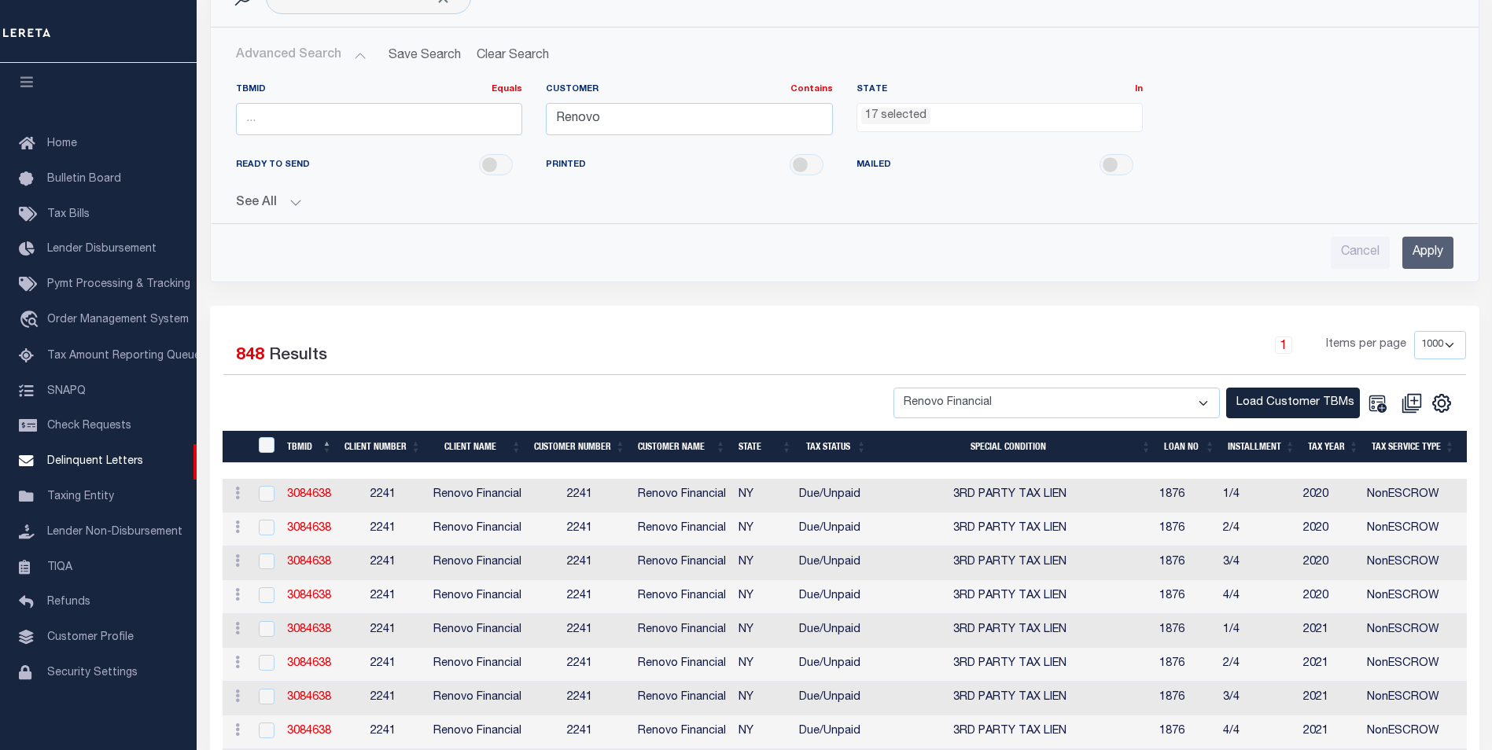
click at [1447, 404] on icon "" at bounding box center [1441, 403] width 20 height 20
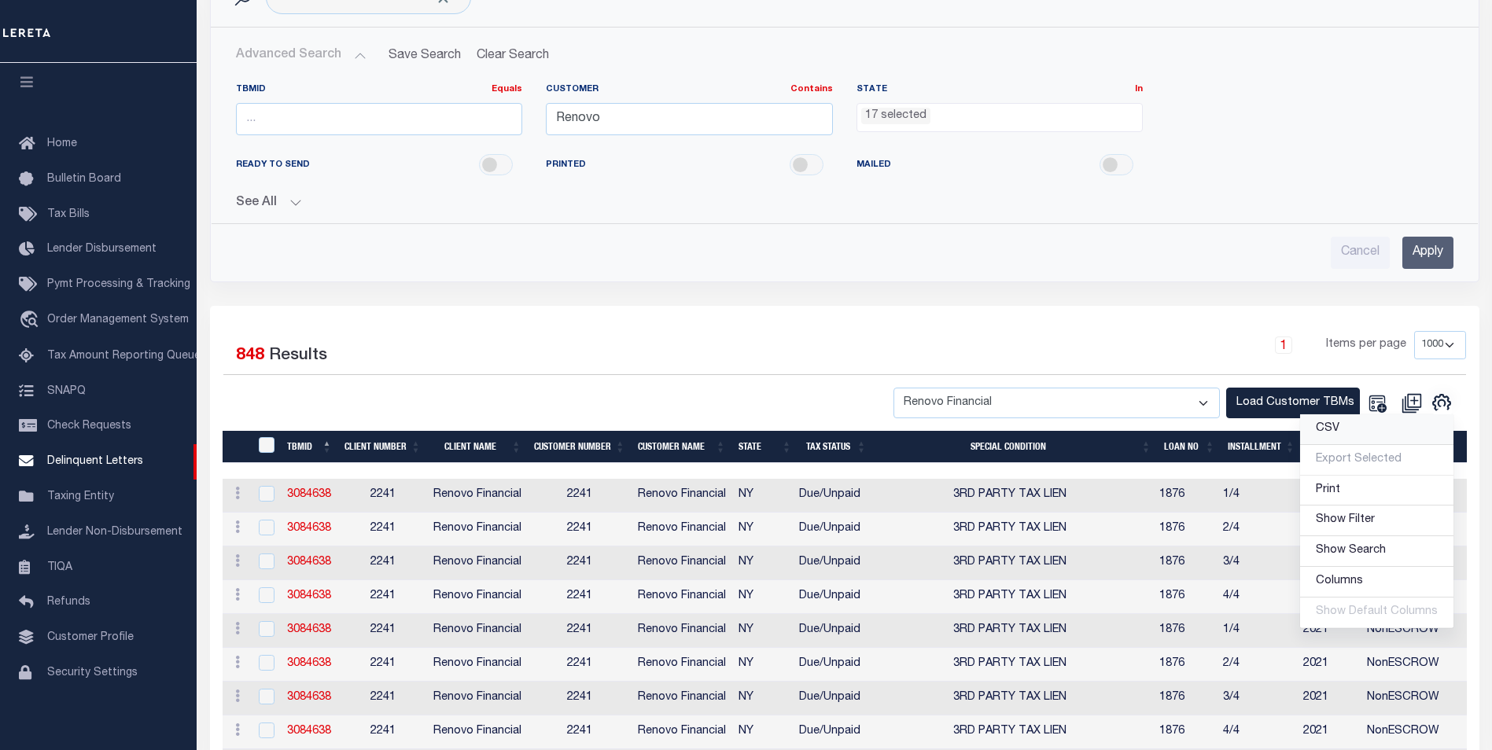
click at [1324, 426] on link "CSV" at bounding box center [1376, 429] width 153 height 31
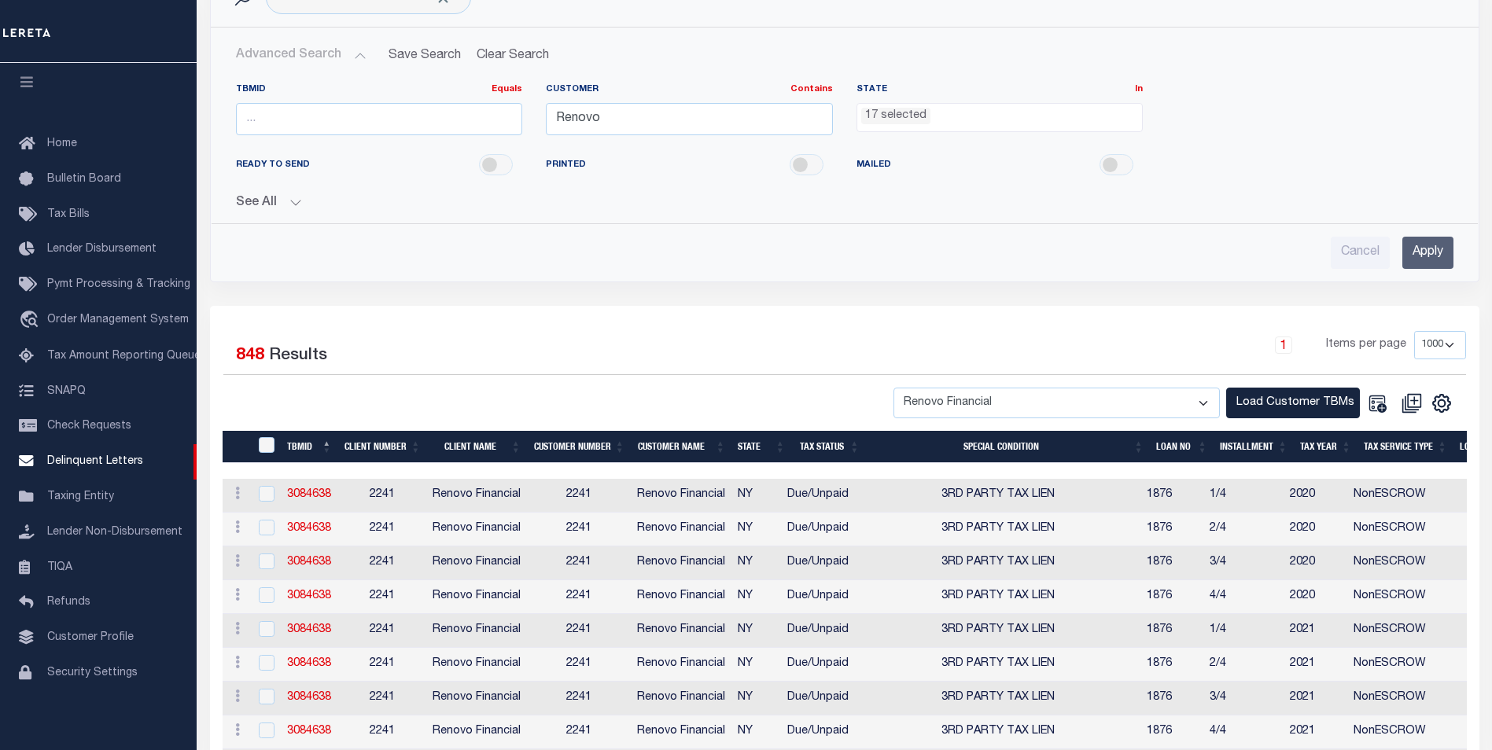
scroll to position [157, 0]
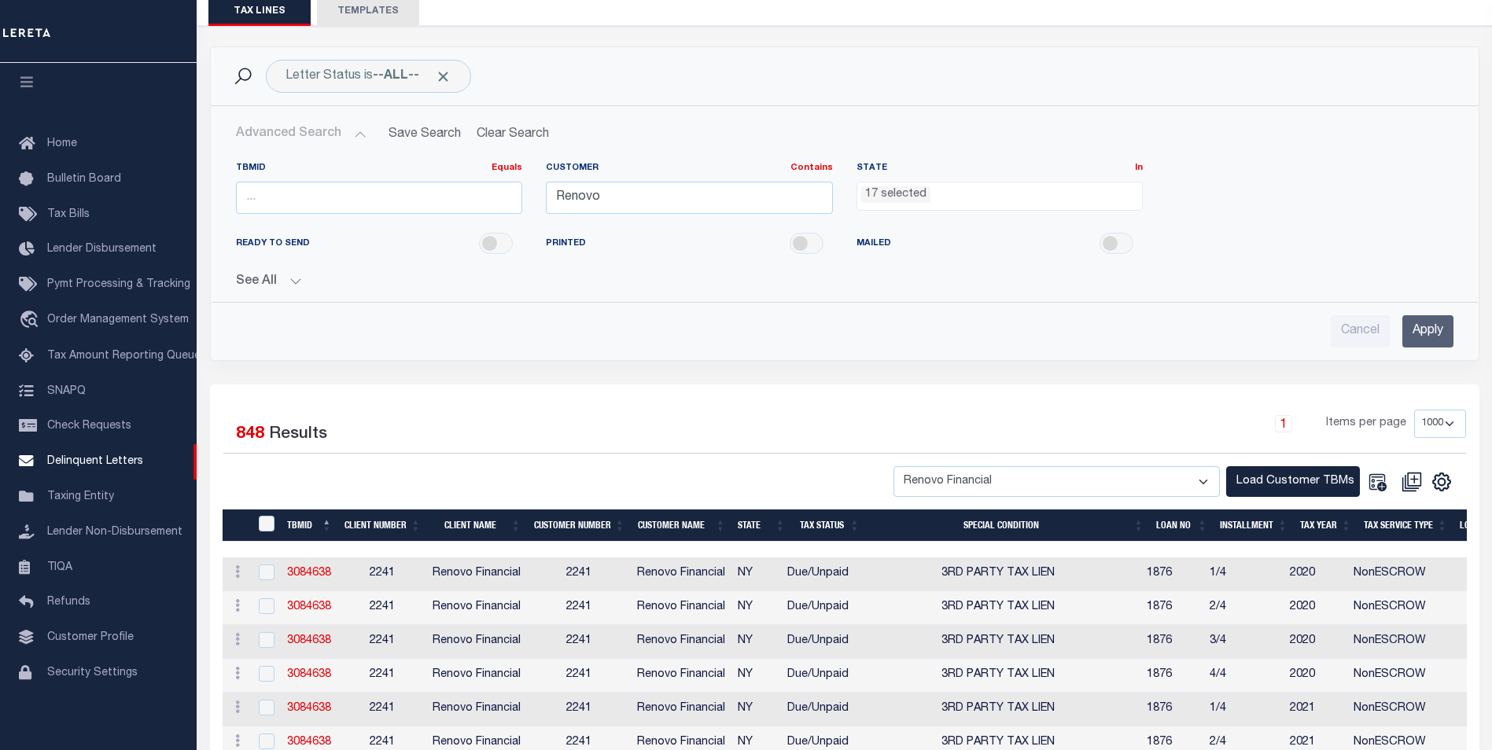
click at [1110, 195] on ul "17 selected" at bounding box center [999, 192] width 285 height 21
click at [1092, 193] on ul "17 selected" at bounding box center [999, 192] width 285 height 21
click at [908, 192] on li "17 selected" at bounding box center [895, 194] width 69 height 17
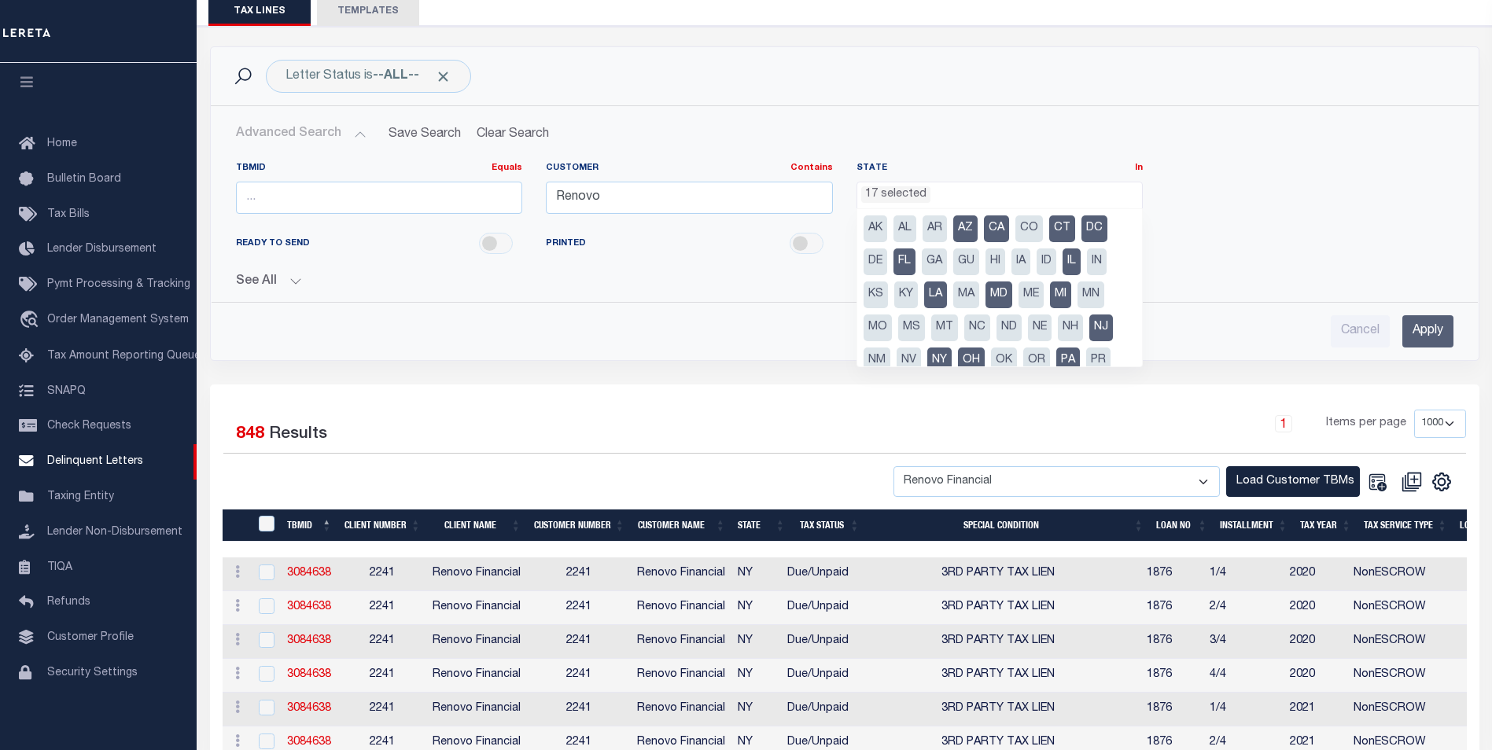
click at [881, 192] on li "17 selected" at bounding box center [895, 194] width 69 height 17
